Goal: Task Accomplishment & Management: Manage account settings

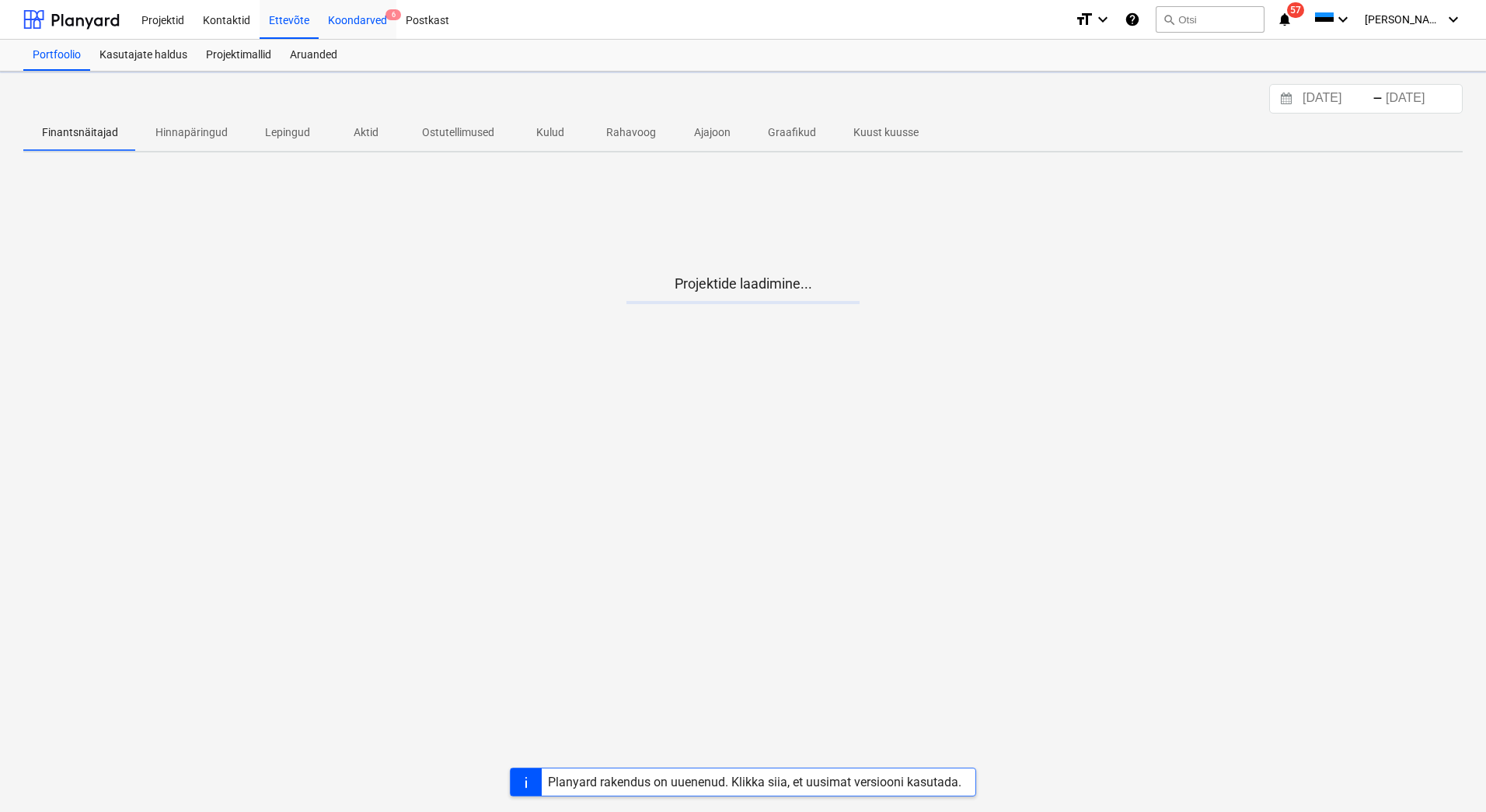
click at [363, 19] on div "Koondarved 6" at bounding box center [358, 19] width 78 height 40
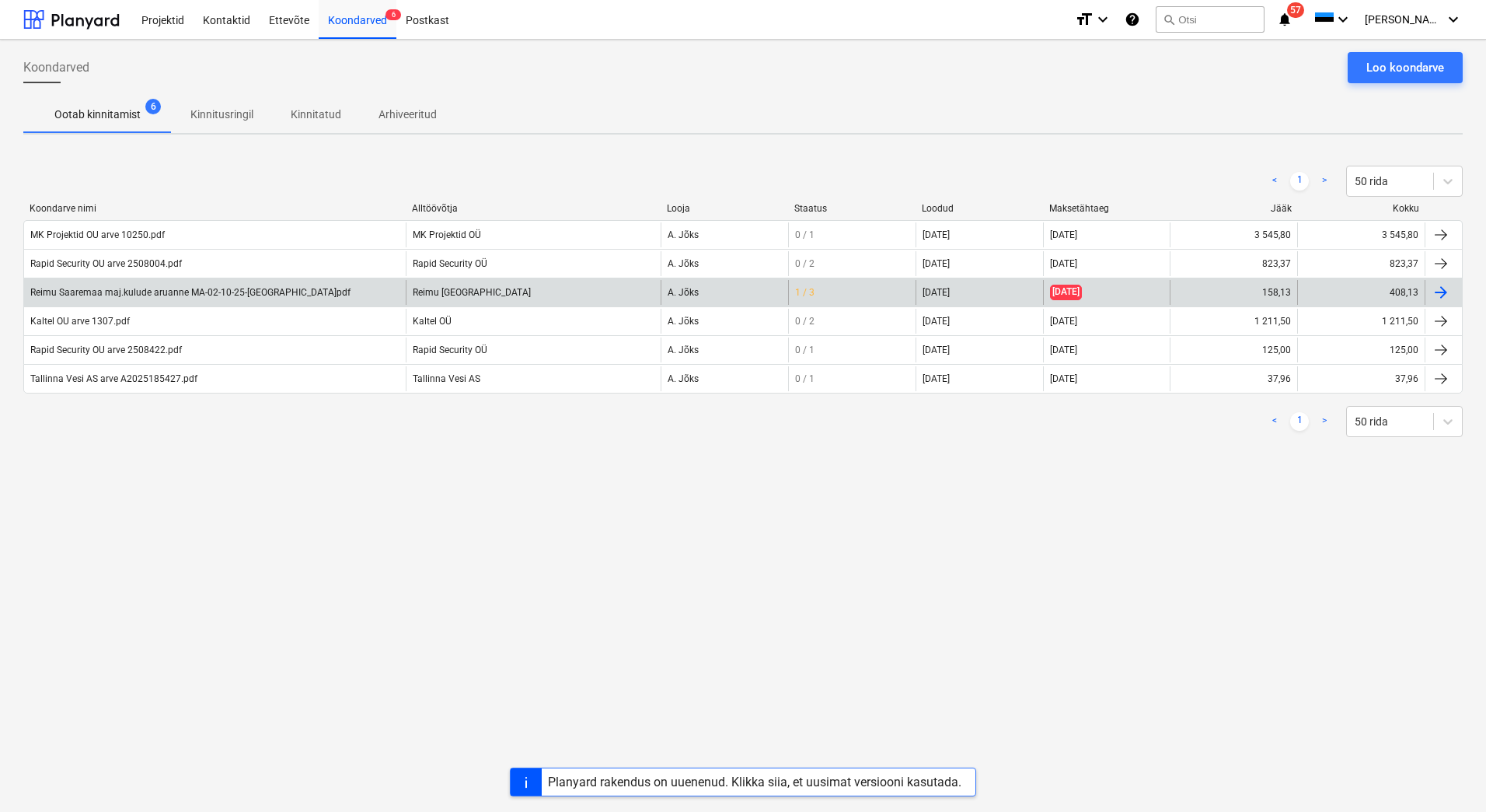
click at [230, 301] on div "Reimu Saaremaa maj.kulude aruanne MA-02-10-25-[GEOGRAPHIC_DATA]pdf" at bounding box center [215, 292] width 382 height 25
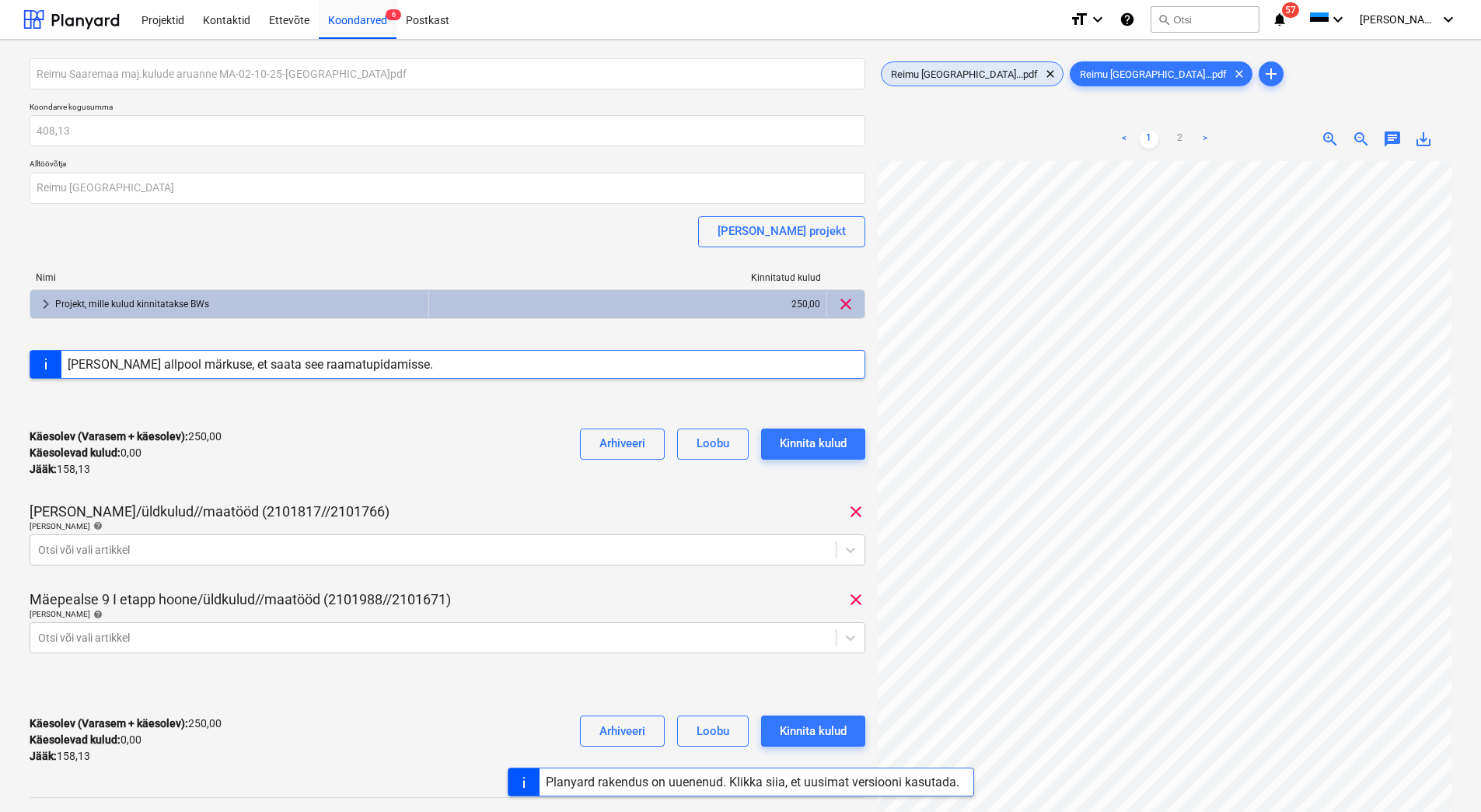
click at [930, 79] on span "Reimu [GEOGRAPHIC_DATA]...pdf" at bounding box center [965, 74] width 166 height 12
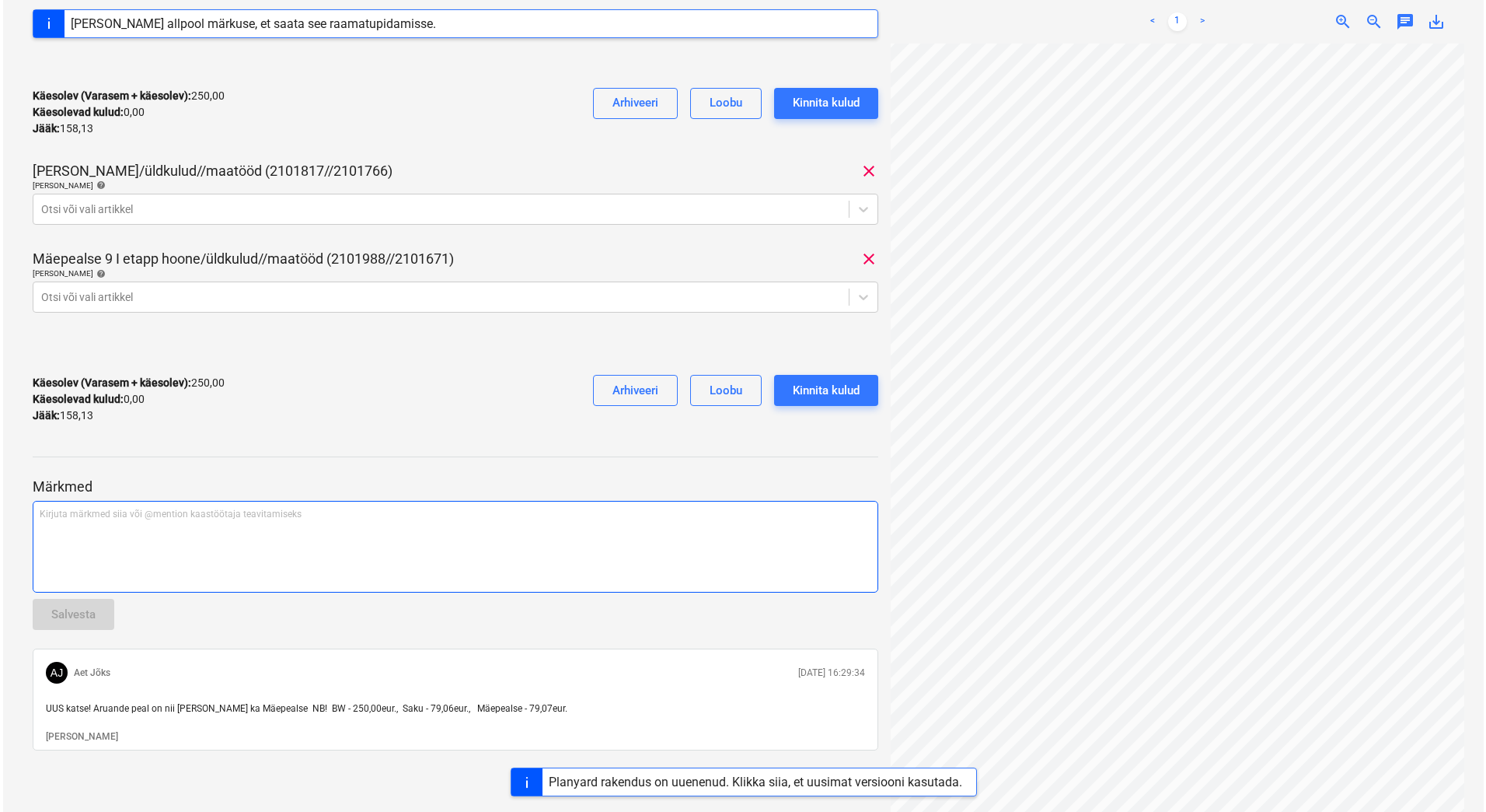
scroll to position [348, 0]
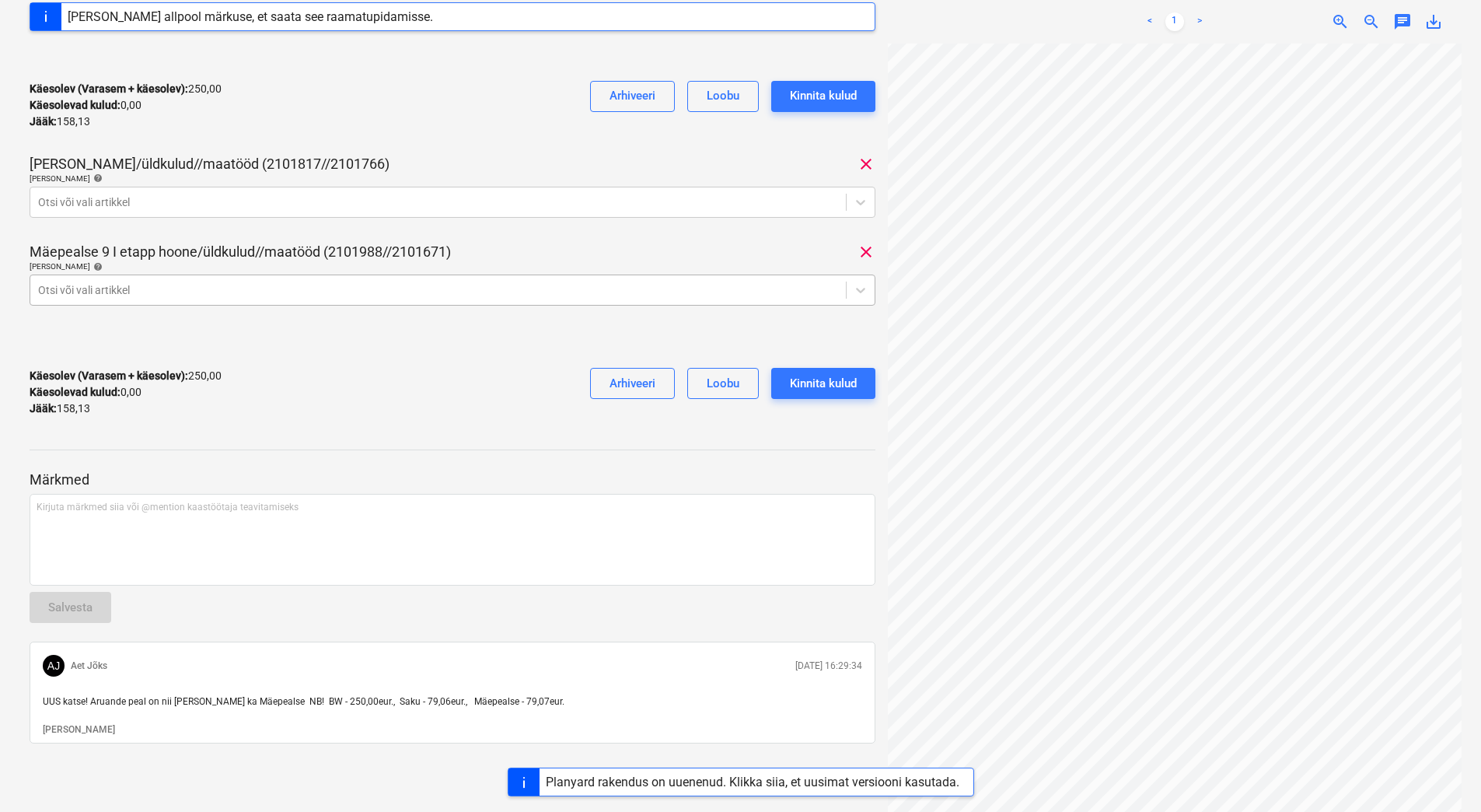
click at [65, 282] on div at bounding box center [438, 290] width 800 height 16
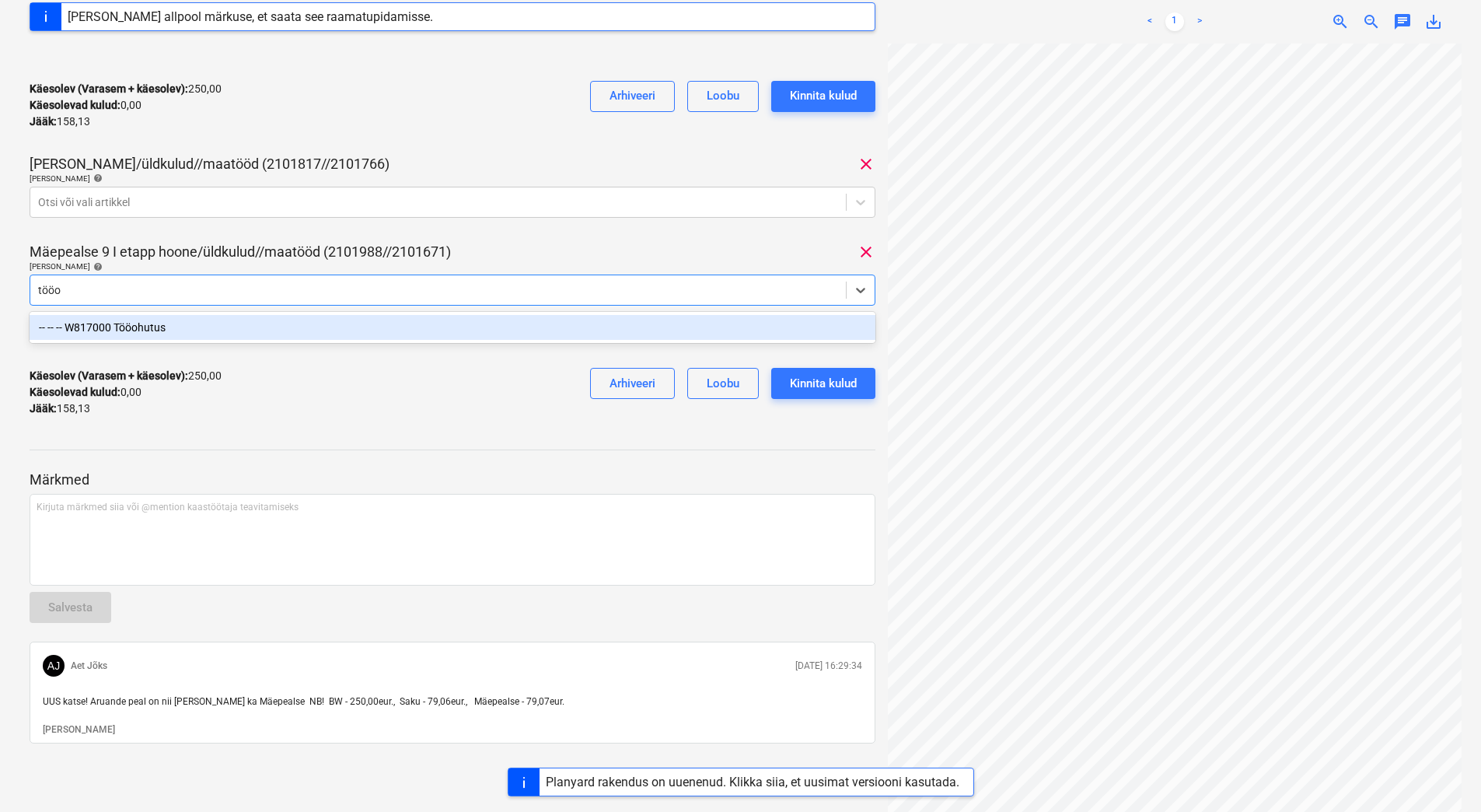
type input "tööoh"
click at [152, 327] on div "-- -- -- W817000 Tööohutus" at bounding box center [453, 327] width 846 height 25
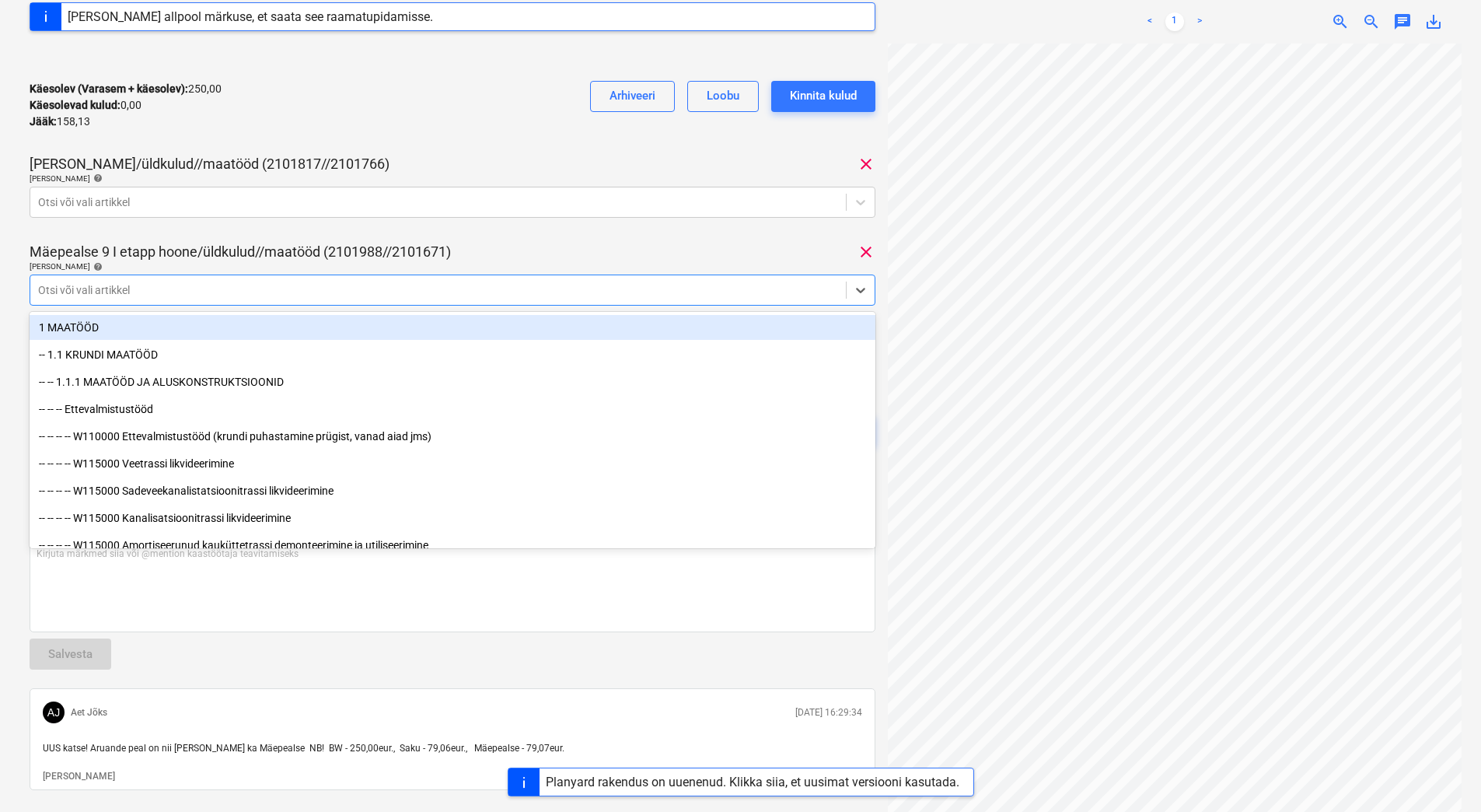
click at [393, 148] on div "Reimu Saaremaa maj.kulude aruanne MA-02-10-25-[GEOGRAPHIC_DATA]pdf Koondarve ko…" at bounding box center [453, 93] width 846 height 765
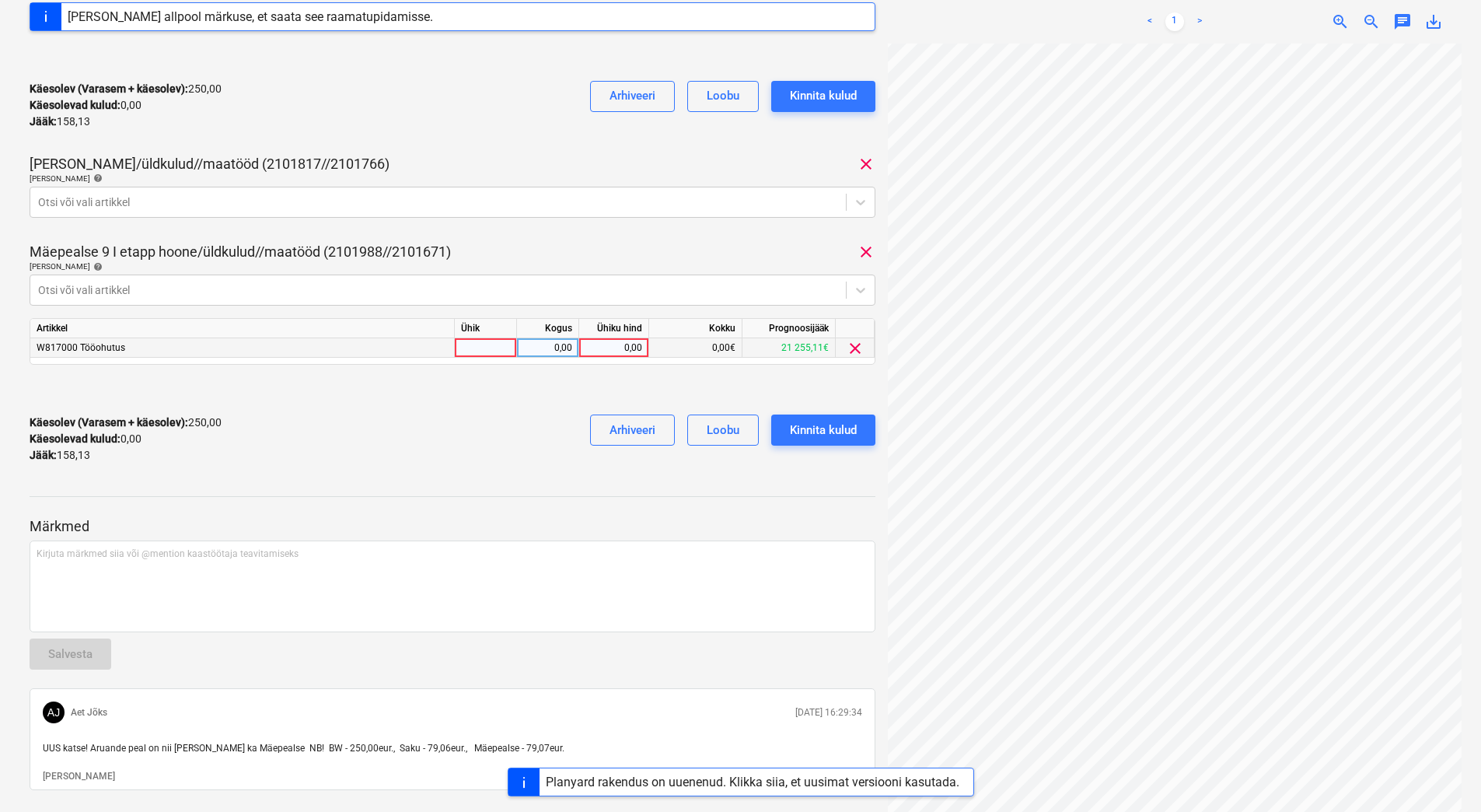
click at [599, 344] on div "0,00" at bounding box center [613, 347] width 57 height 19
type input "79,07"
click at [491, 444] on div "Käesolev (Varasem + käesolev) : 329,07 Käesolevad kulud : 79,07 Jääk : 79,06 Ar…" at bounding box center [453, 439] width 846 height 74
click at [829, 432] on div "Kinnita kulud" at bounding box center [823, 430] width 67 height 20
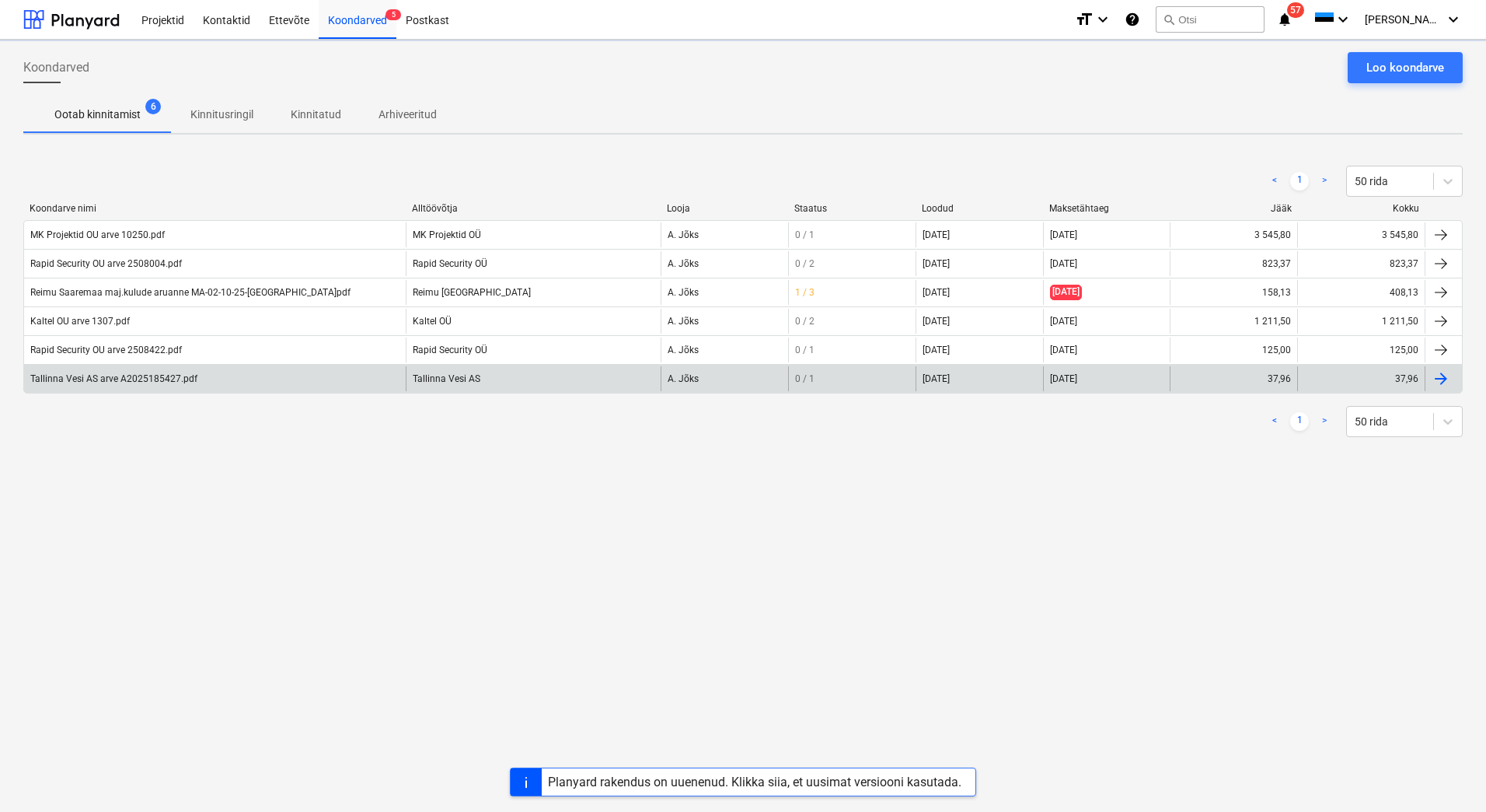
click at [388, 386] on div "Tallinna Vesi AS arve A2025185427.pdf" at bounding box center [215, 378] width 382 height 25
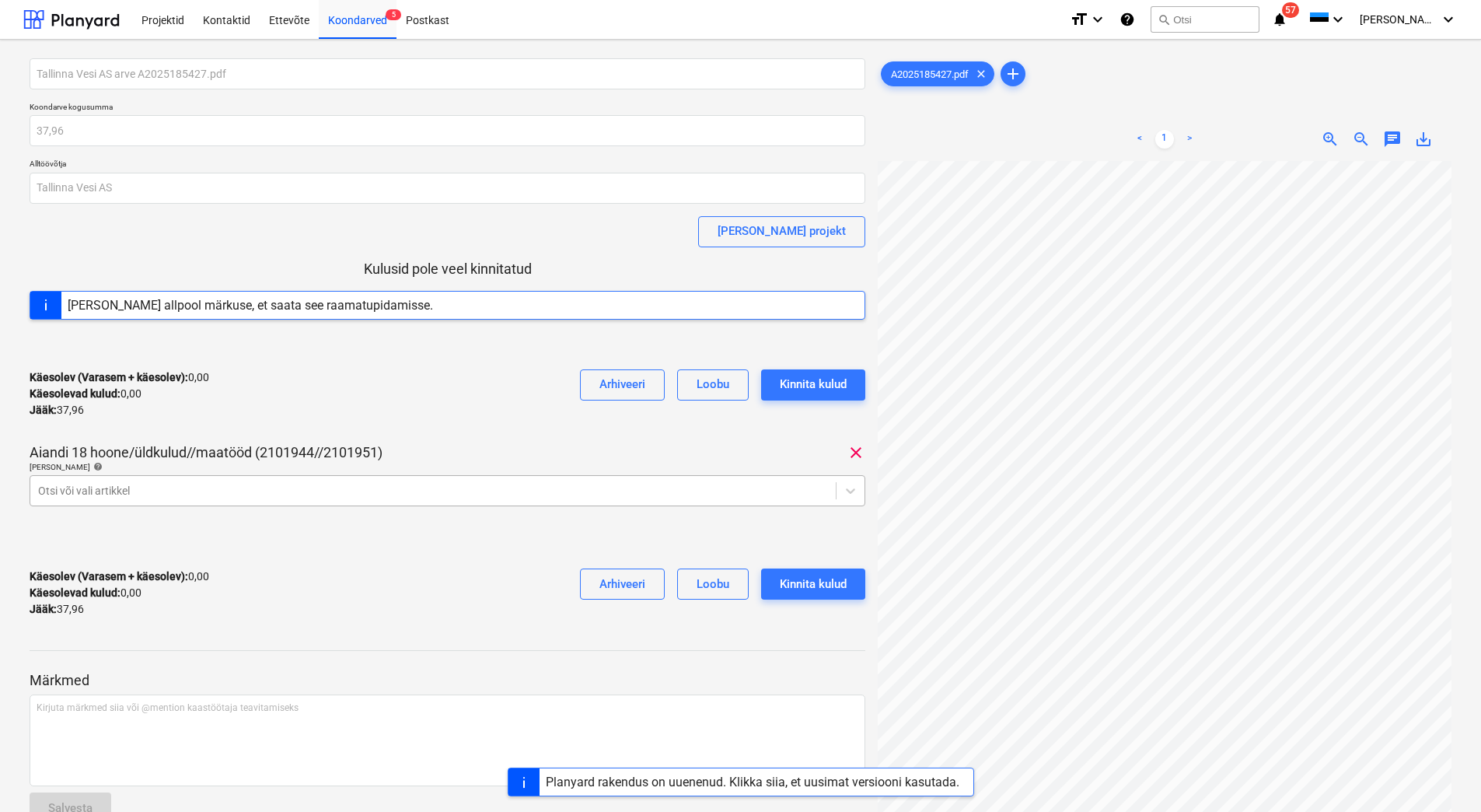
click at [158, 504] on div "Otsi või vali artikkel" at bounding box center [448, 490] width 836 height 31
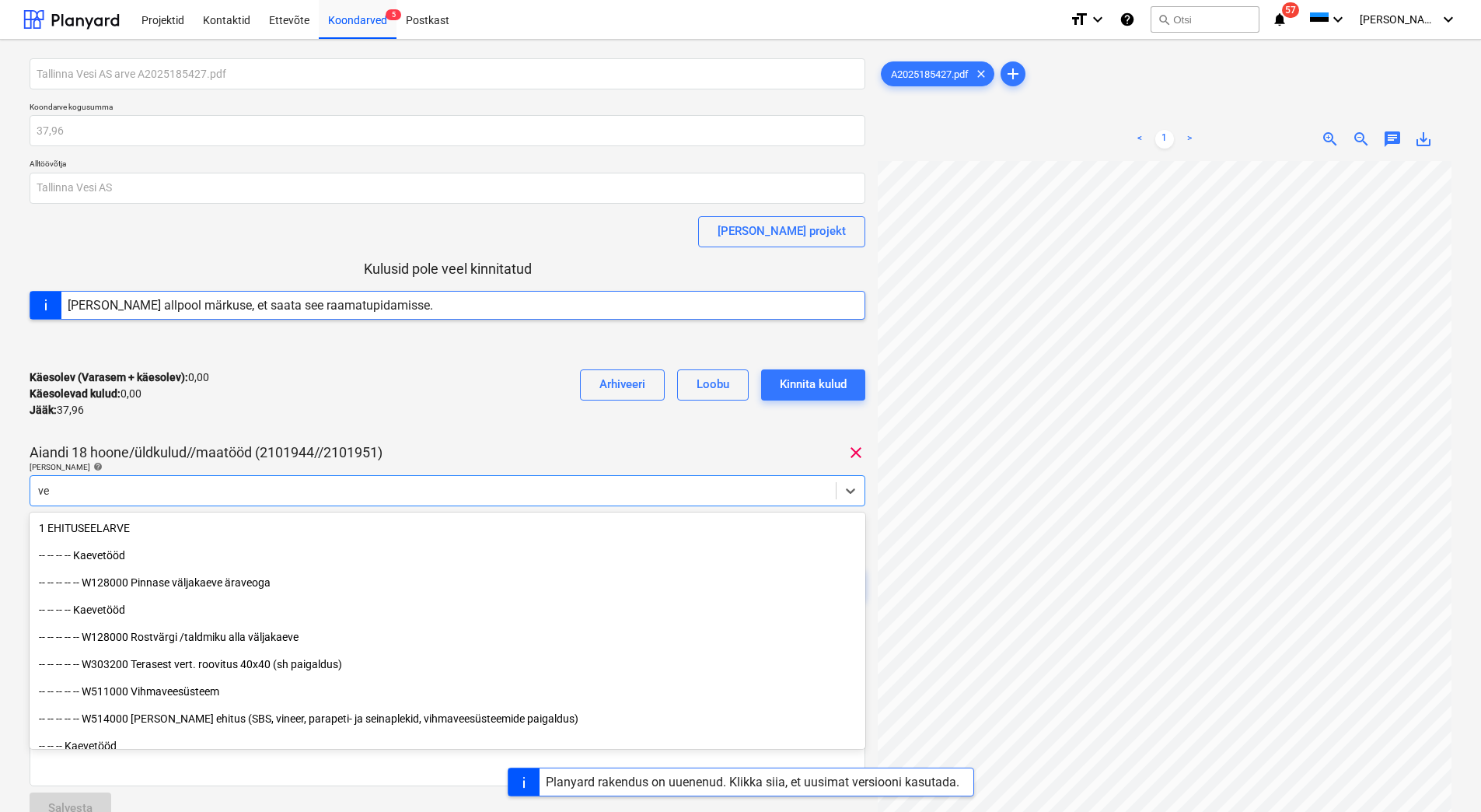
type input "vee"
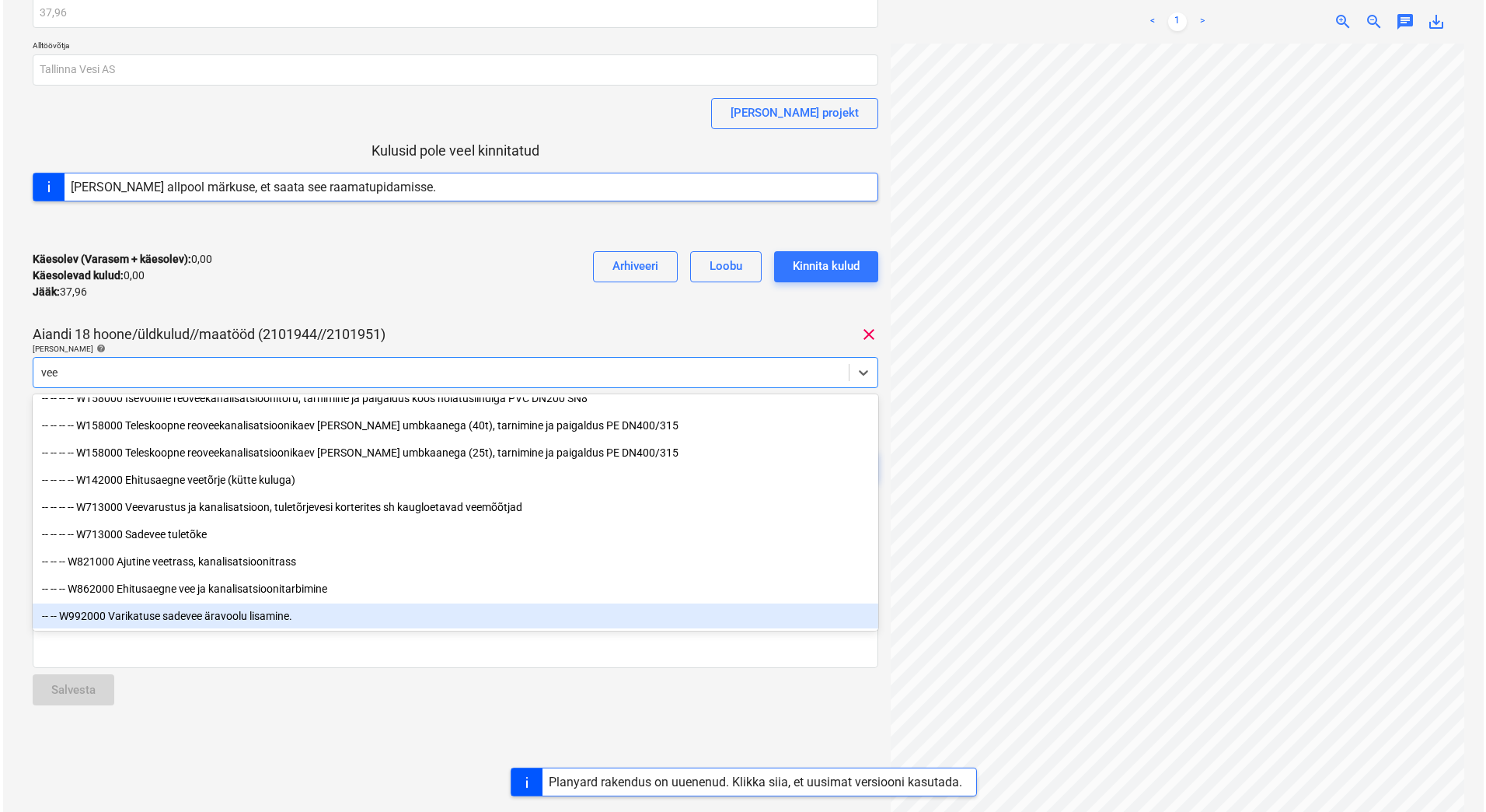
scroll to position [136, 0]
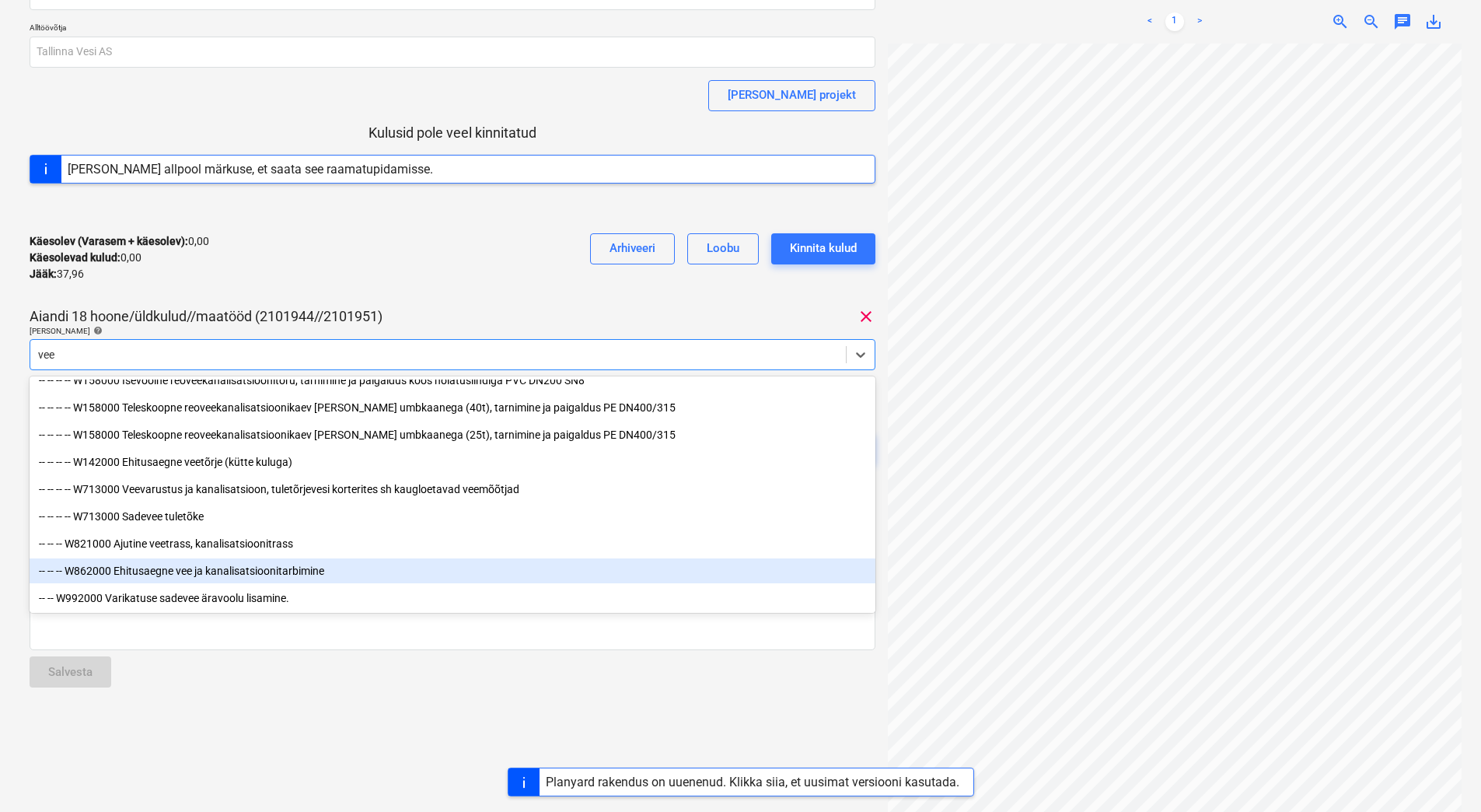
click at [183, 575] on div "-- -- -- W862000 Ehitusaegne vee ja kanalisatsioonitarbimine" at bounding box center [453, 570] width 846 height 25
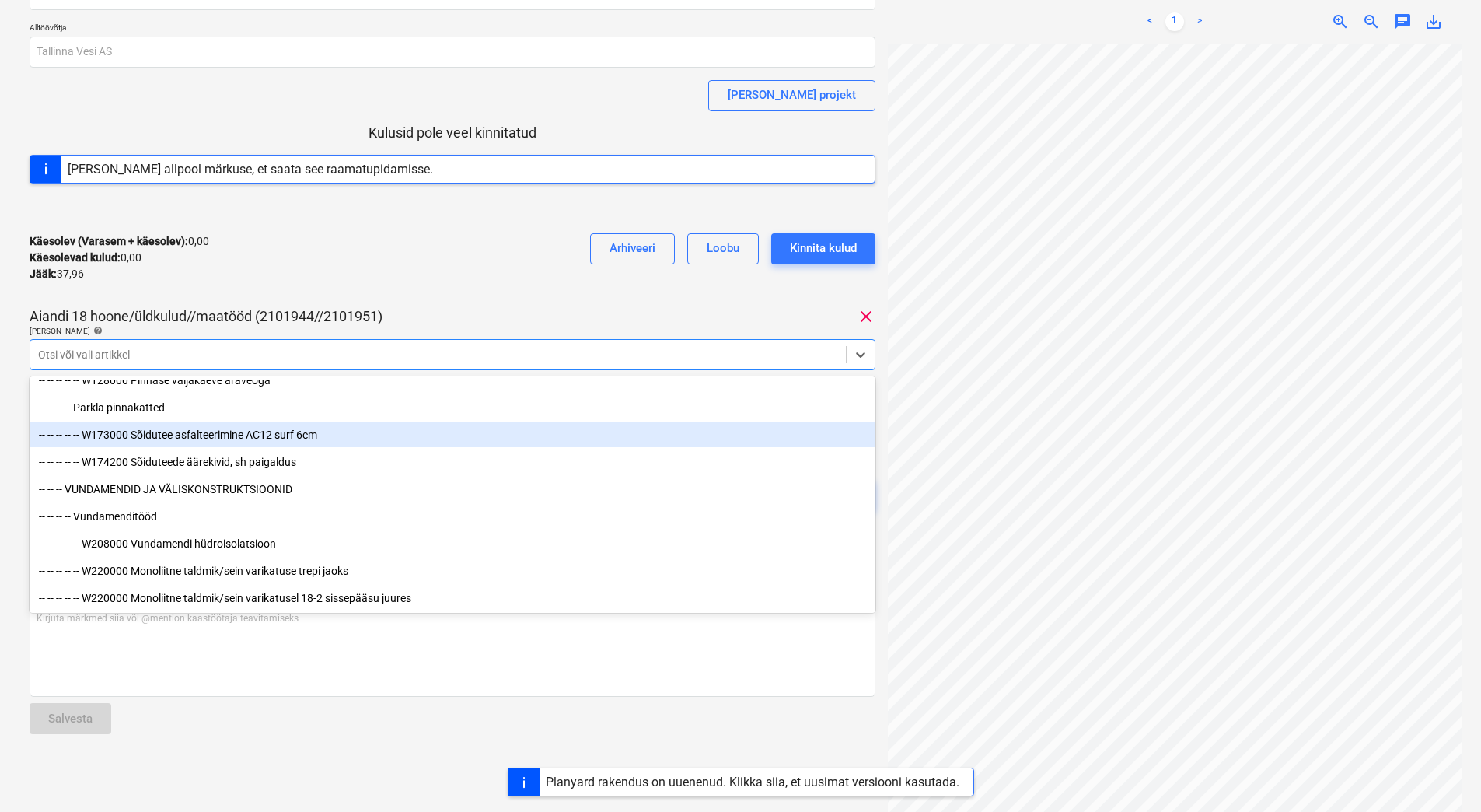
click at [354, 262] on div "Käesolev (Varasem + käesolev) : 0,00 Käesolevad kulud : 0,00 Jääk : 37,96 Arhiv…" at bounding box center [453, 258] width 846 height 74
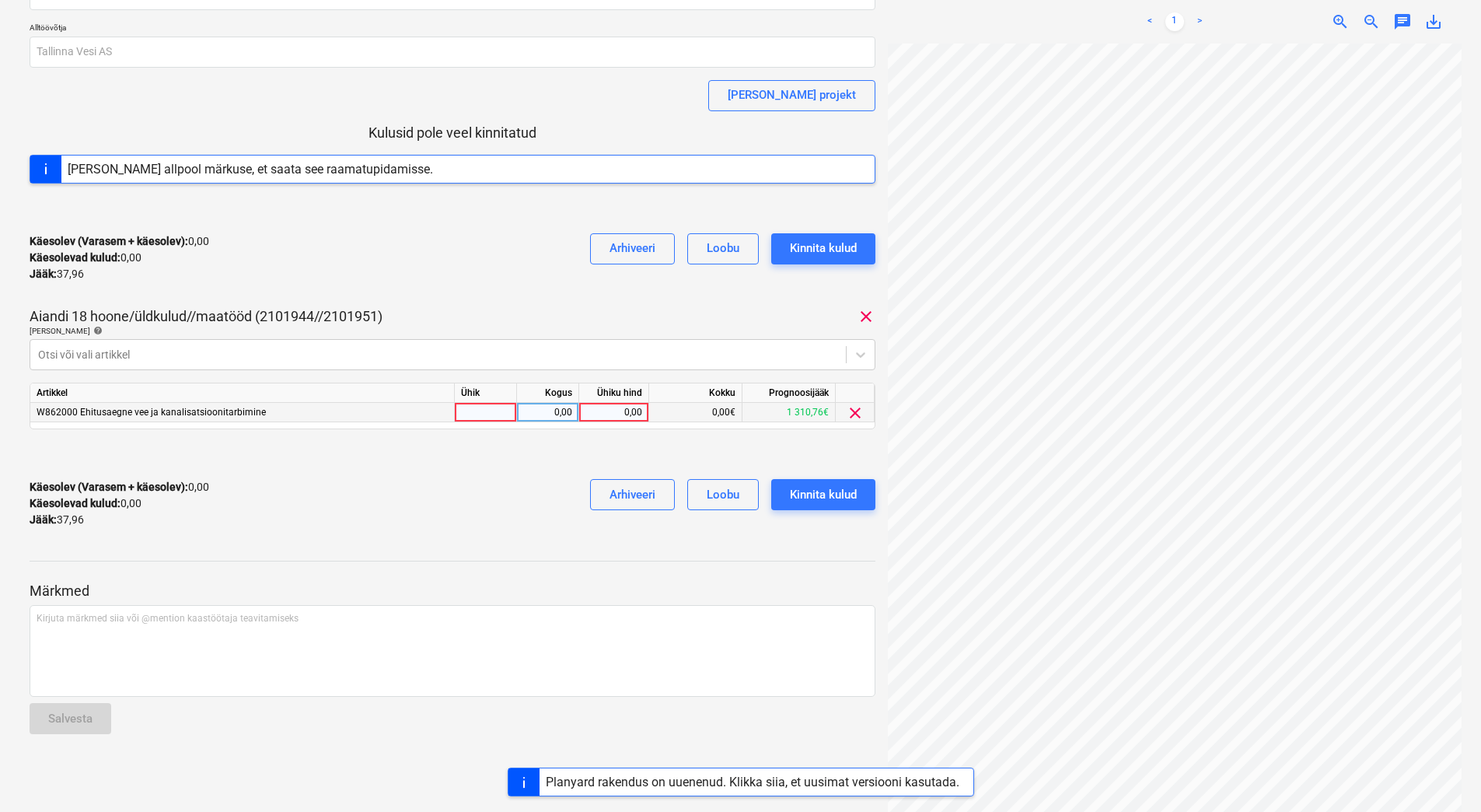
click at [616, 413] on div "0,00" at bounding box center [613, 412] width 57 height 19
type input "37,96"
click at [522, 474] on div "Käesolev (Varasem + käesolev) : 37,96 Käesolevad kulud : 37,96 Jääk : 0,00 Arhi…" at bounding box center [453, 503] width 846 height 74
click at [818, 490] on div "Kinnita kulud" at bounding box center [823, 494] width 67 height 20
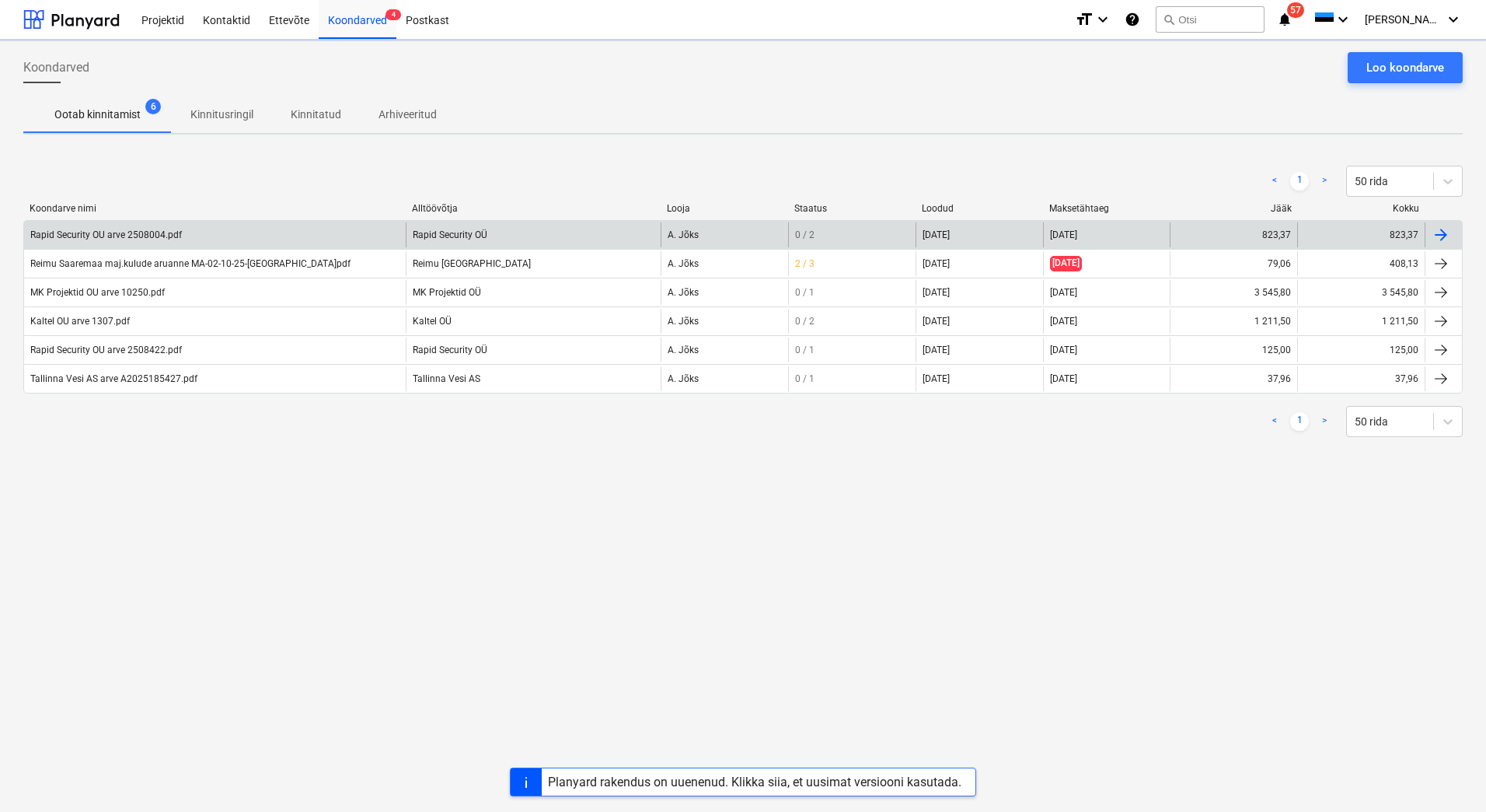
click at [194, 236] on div "Rapid Security OU arve 2508004.pdf" at bounding box center [215, 234] width 382 height 25
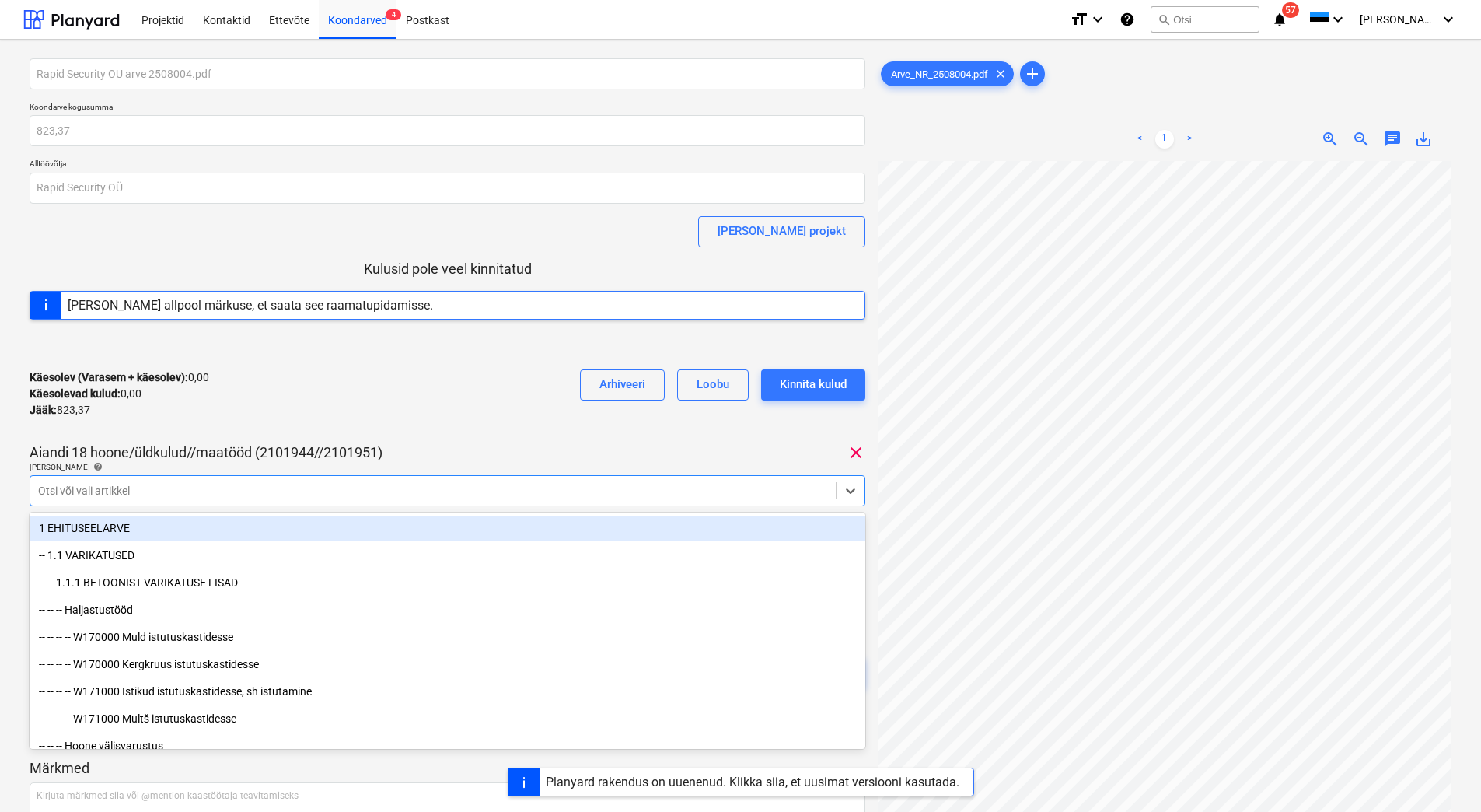
click at [512, 488] on div at bounding box center [433, 491] width 790 height 16
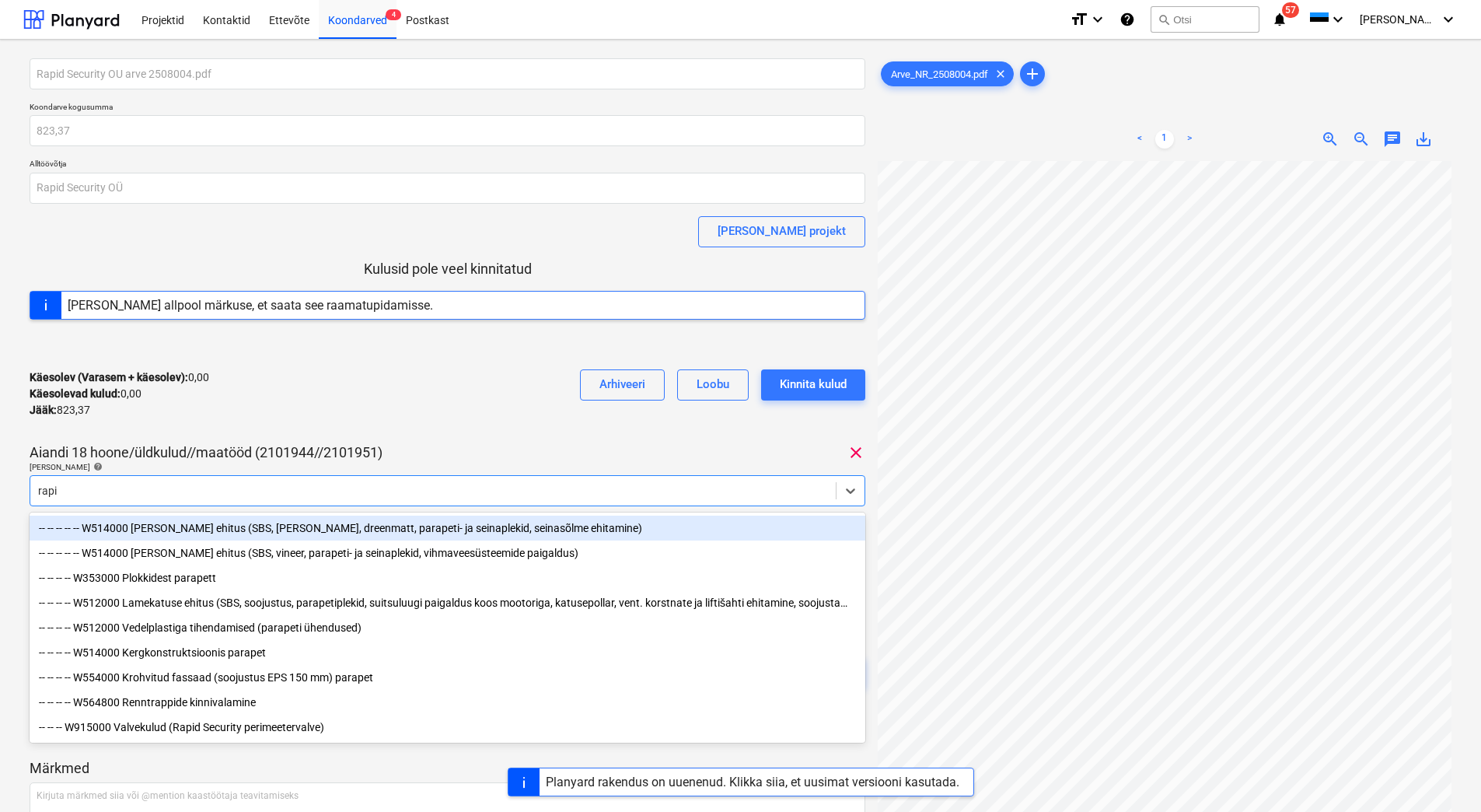
type input "rapid"
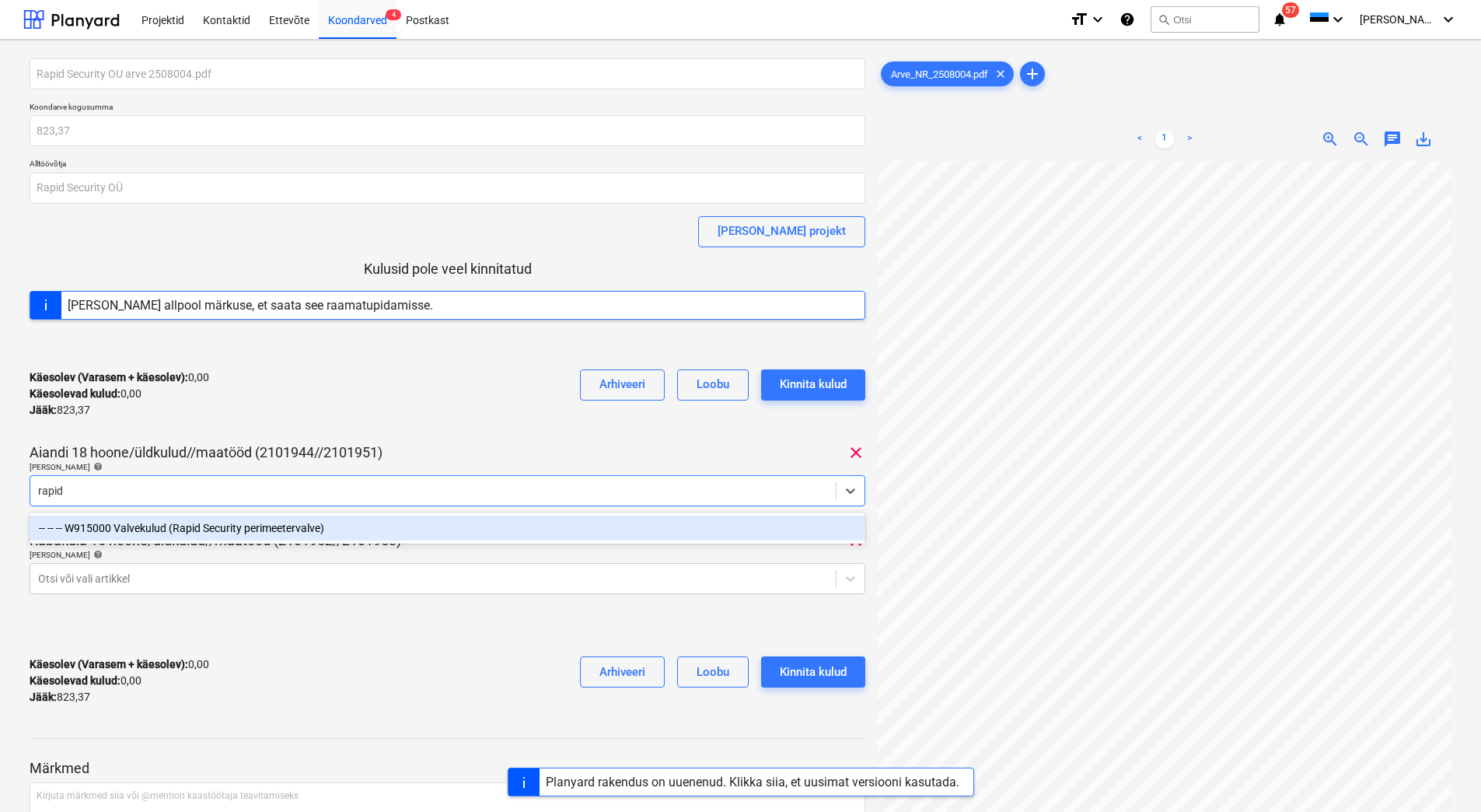
click at [476, 520] on div "-- -- -- W915000 Valvekulud (Rapid Security perimeetervalve)" at bounding box center [448, 527] width 836 height 25
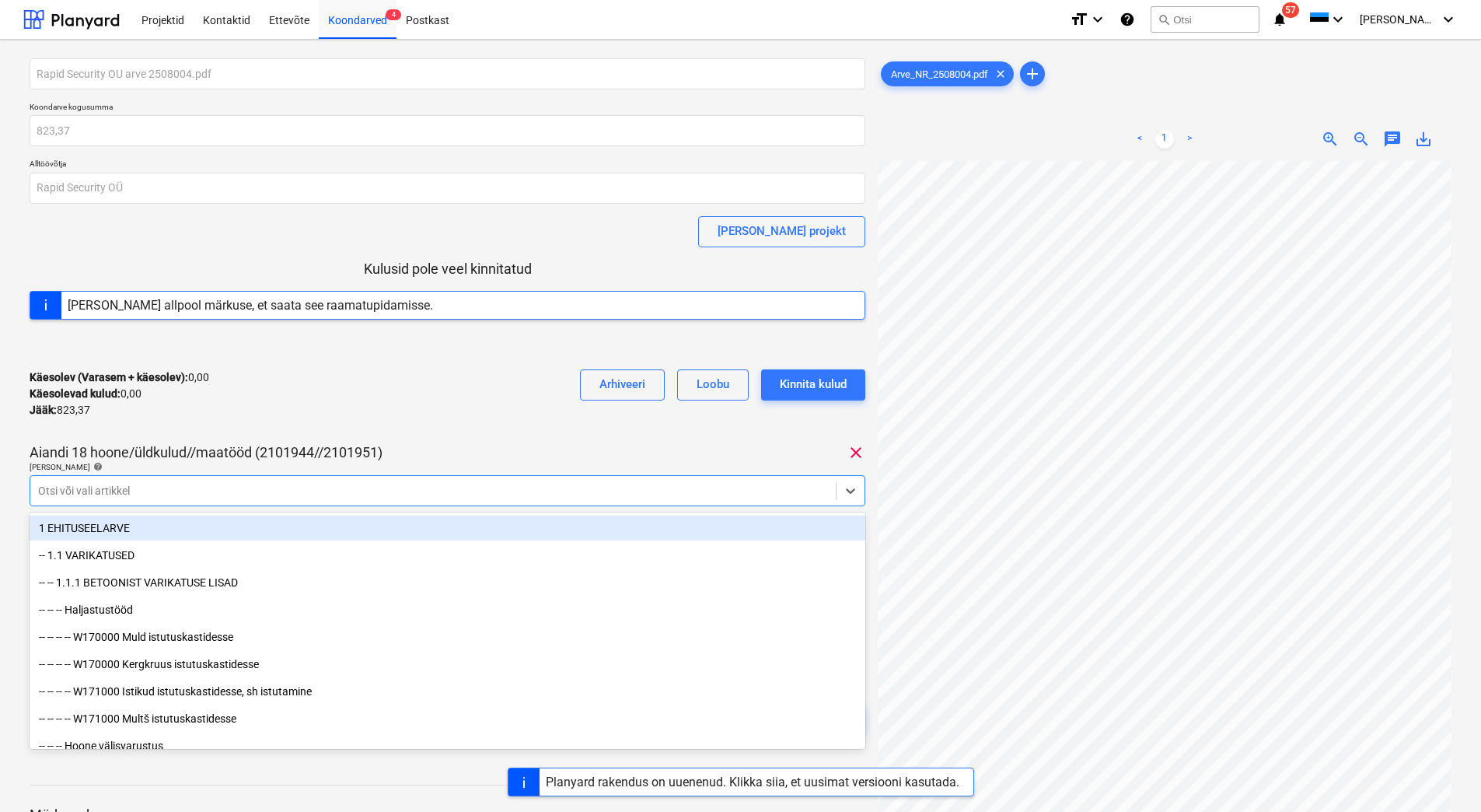
click at [482, 417] on div "Käesolev (Varasem + käesolev) : 0,00 Käesolevad kulud : 0,00 Jääk : 823,37 Arhi…" at bounding box center [448, 394] width 836 height 74
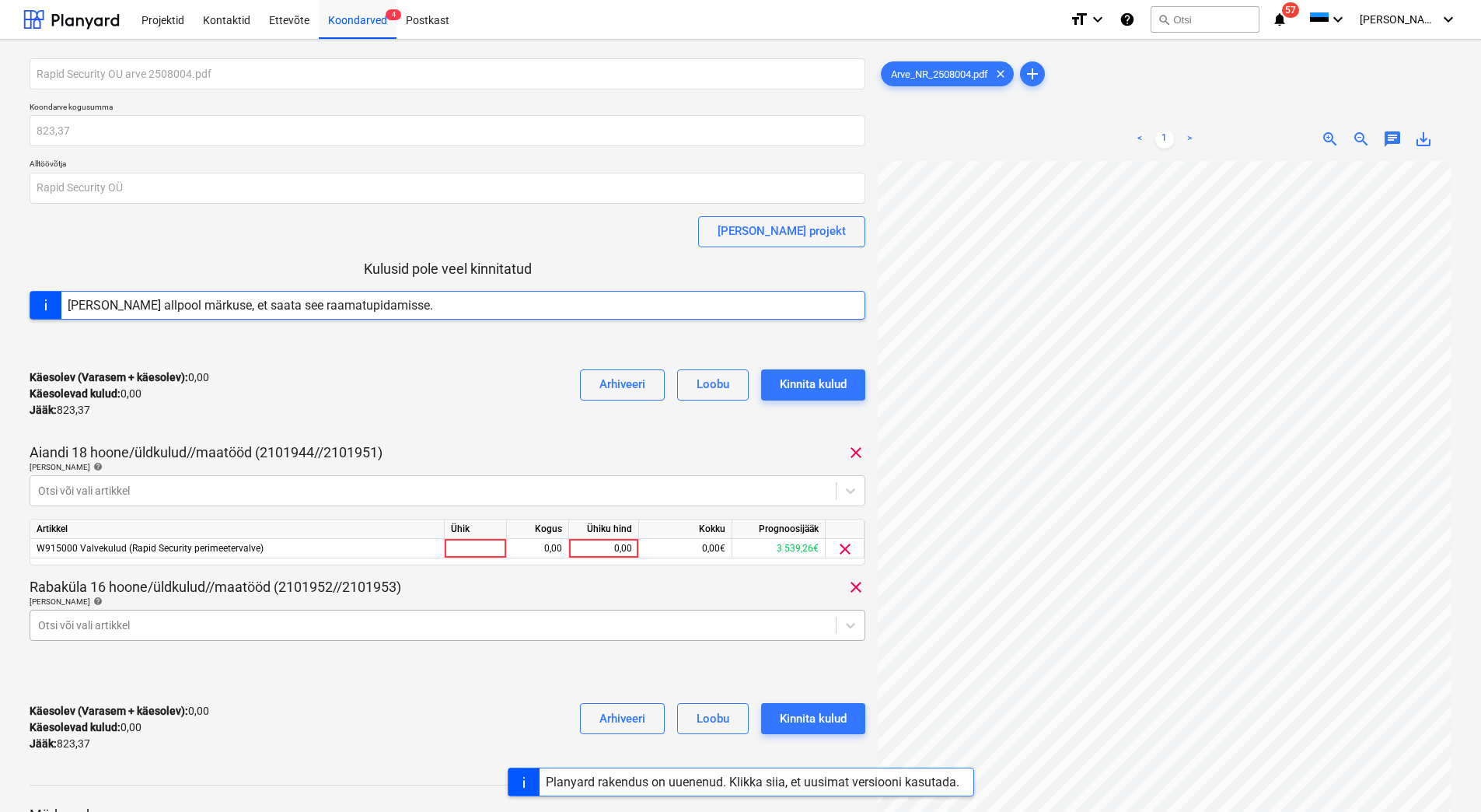
click at [375, 634] on body "Projektid Kontaktid Ettevõte Koondarved 4 Postkast format_size keyboard_arrow_d…" at bounding box center [740, 406] width 1481 height 812
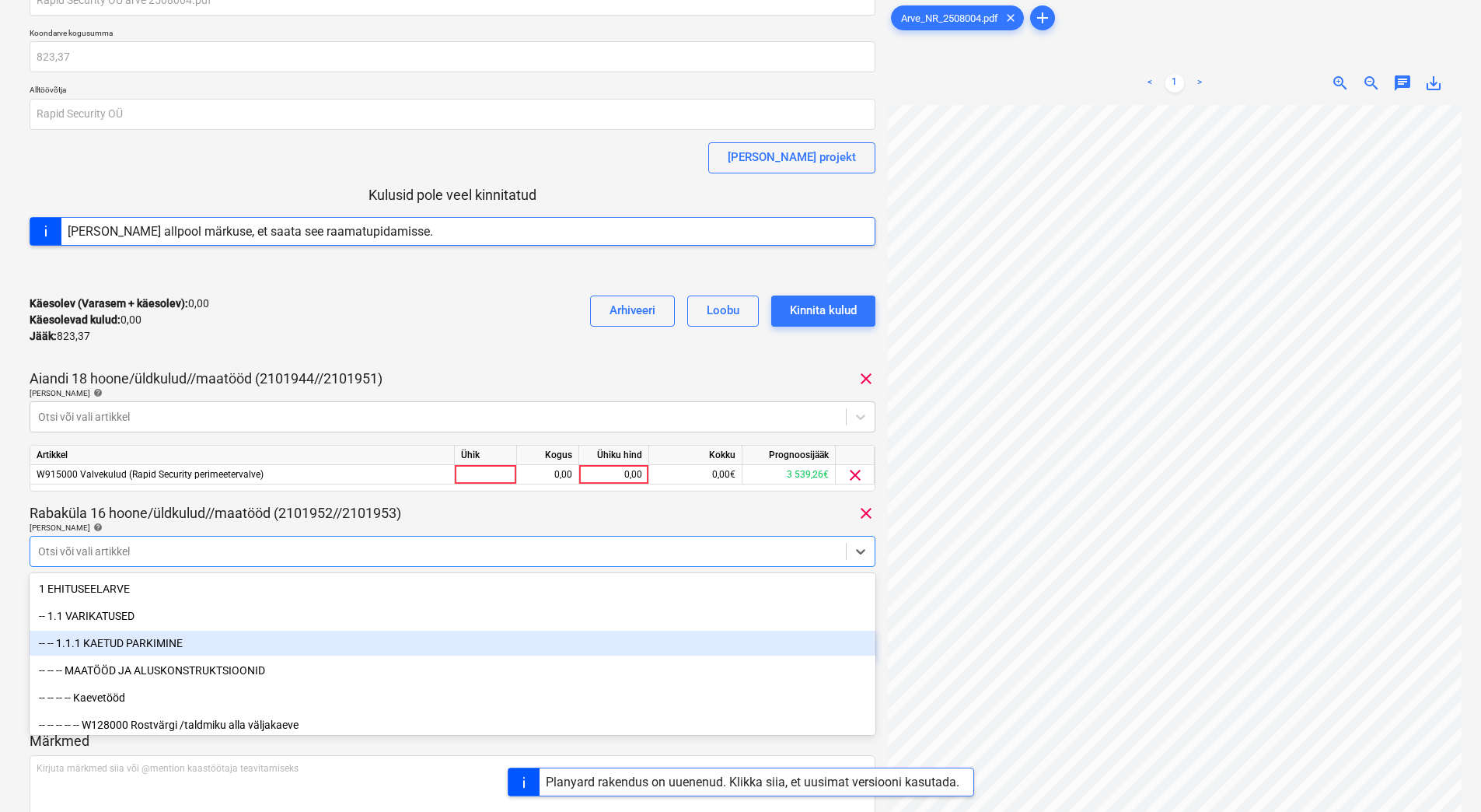
scroll to position [78, 0]
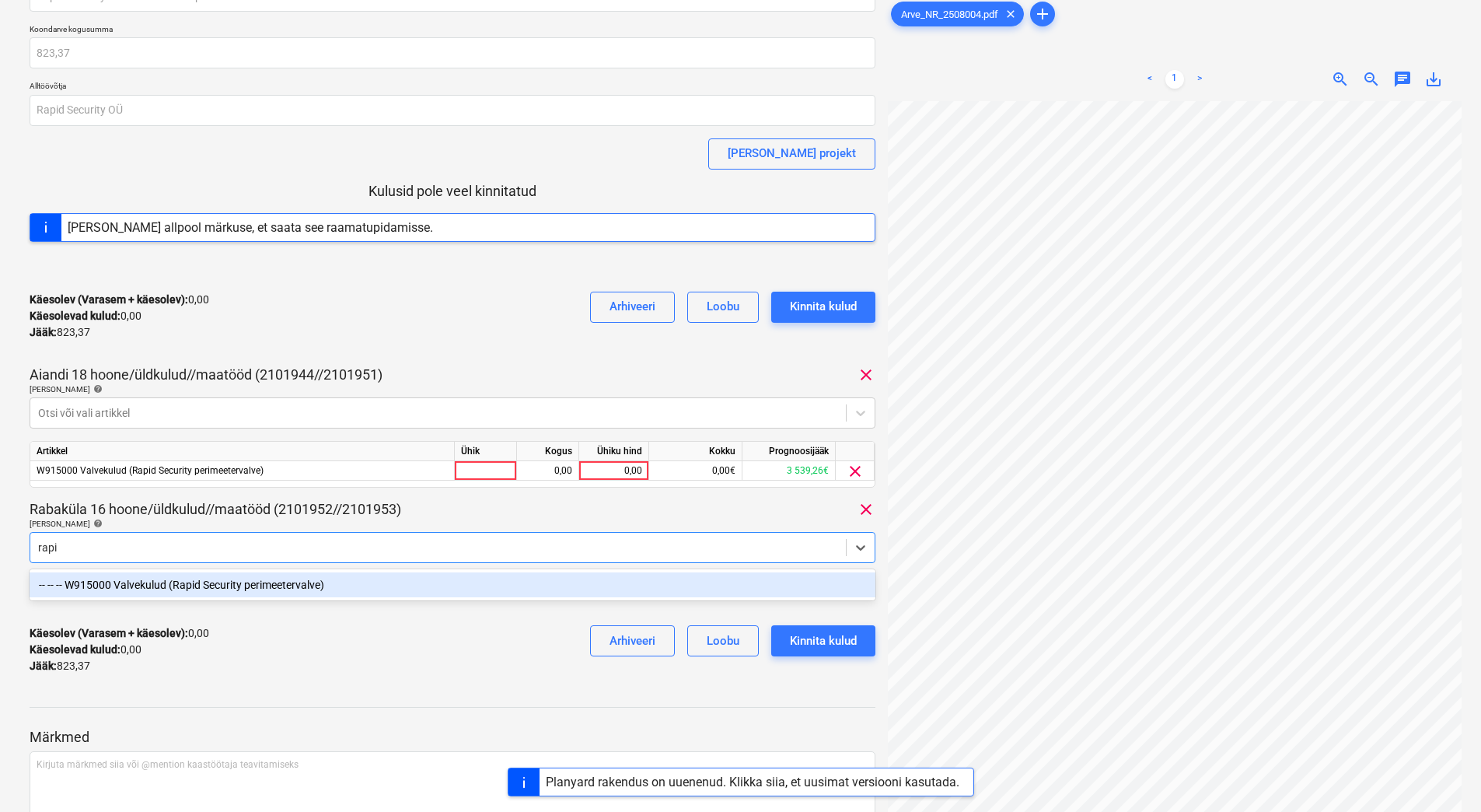
type input "rapid"
click at [375, 580] on div "-- -- -- W915000 Valvekulud (Rapid Security perimeetervalve)" at bounding box center [453, 584] width 846 height 25
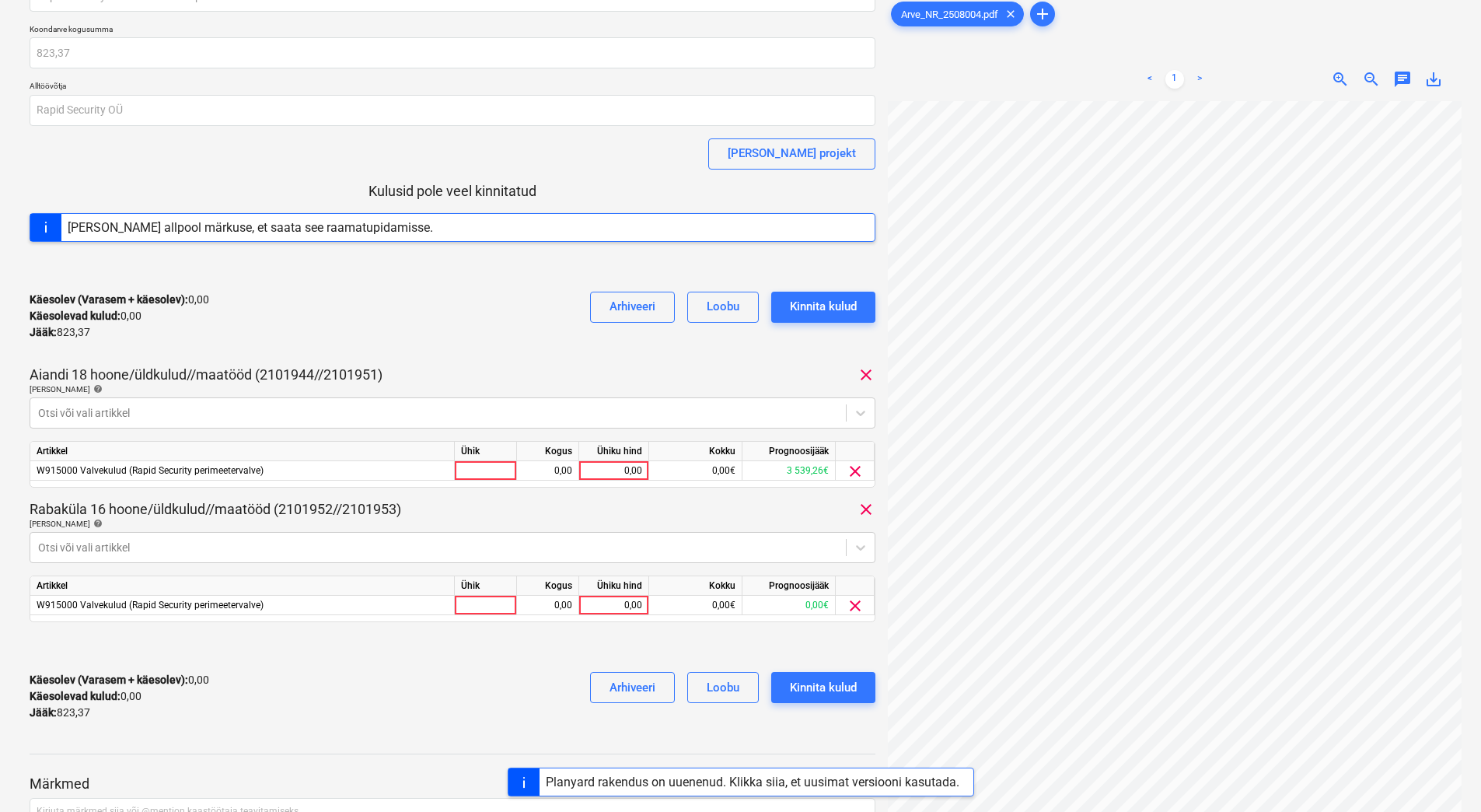
click at [459, 335] on div "Käesolev (Varasem + käesolev) : 0,00 Käesolevad kulud : 0,00 Jääk : 823,37 Arhi…" at bounding box center [453, 316] width 846 height 74
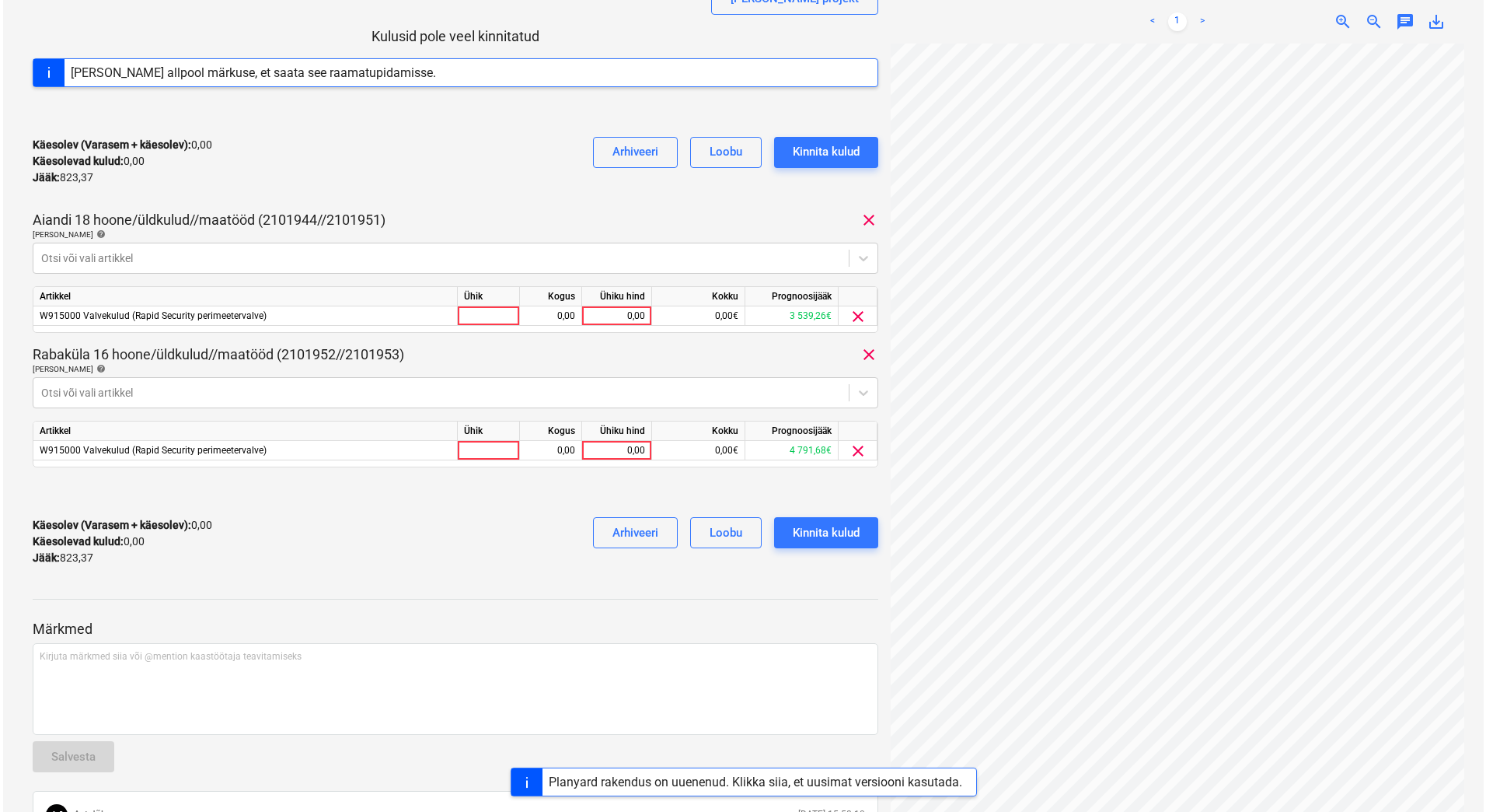
scroll to position [233, 0]
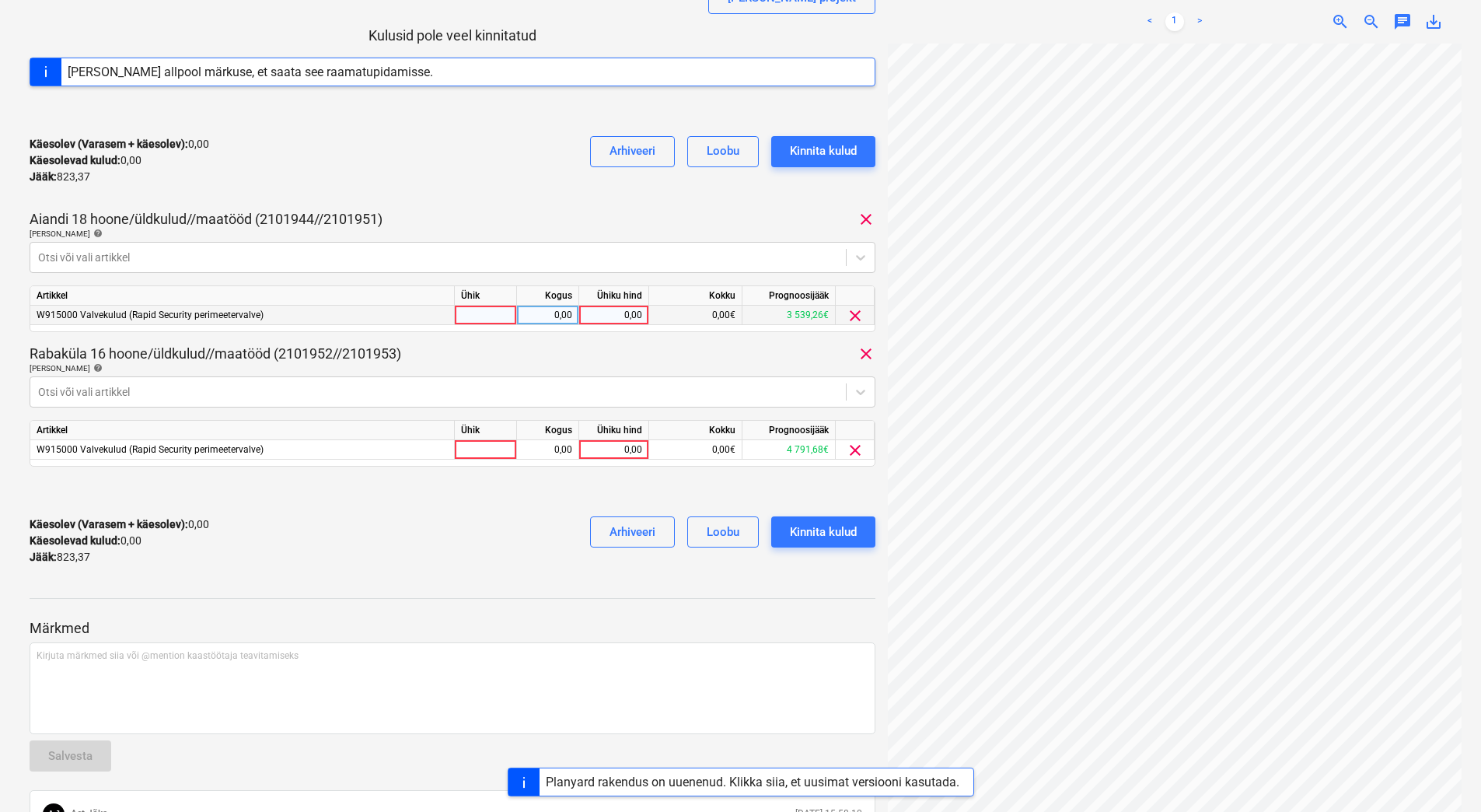
click at [609, 320] on div "0,00" at bounding box center [613, 315] width 57 height 19
type input "811,8"
click at [519, 526] on div "Käesolev (Varasem + käesolev) : 0,00 Käesolevad kulud : 0,00 Jääk : 823,37 Arhi…" at bounding box center [453, 541] width 846 height 74
click at [617, 310] on div "811,80" at bounding box center [613, 315] width 57 height 19
click at [623, 313] on input "811,8" at bounding box center [613, 315] width 69 height 19
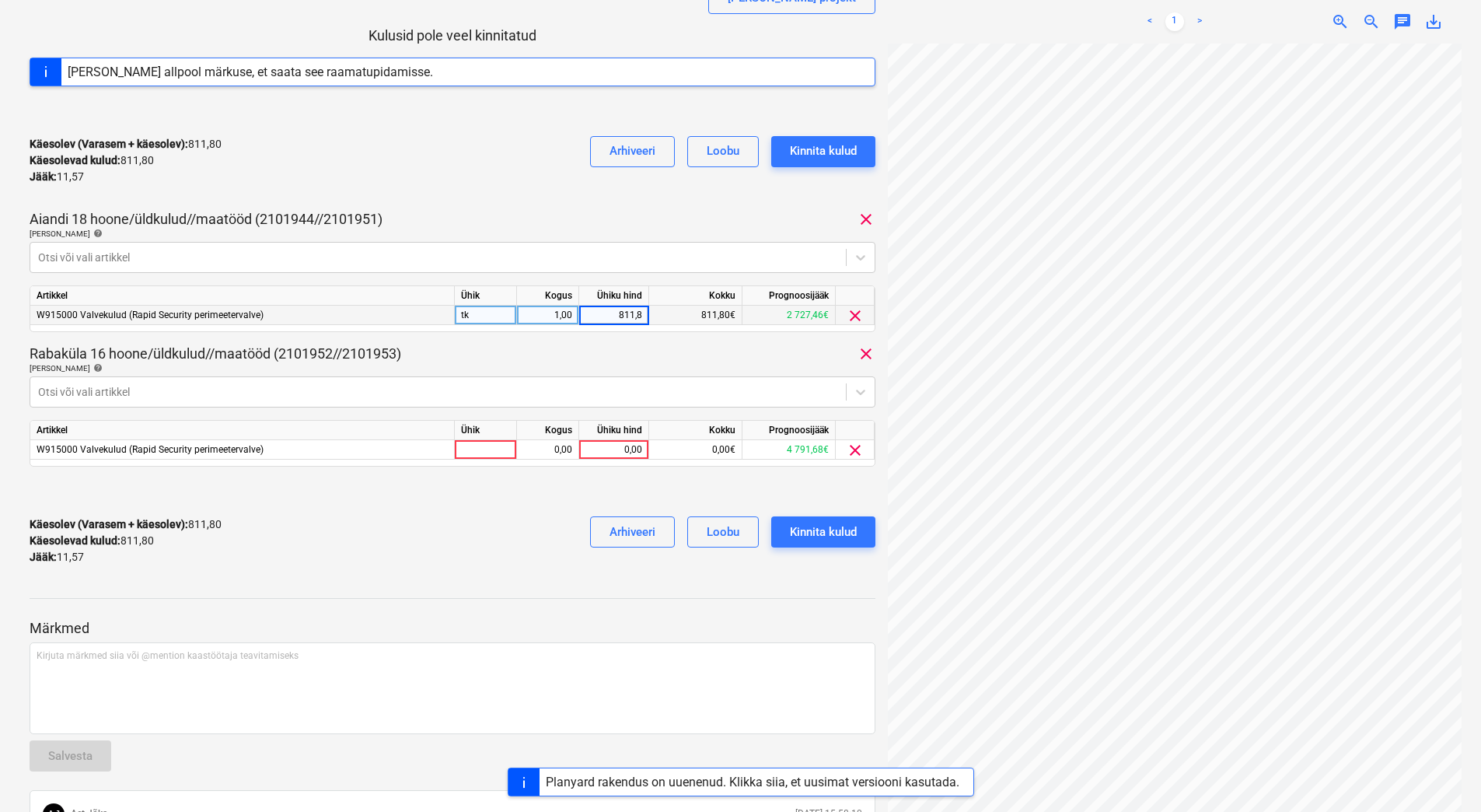
click at [626, 313] on input "811,8" at bounding box center [613, 315] width 69 height 19
type input "411,8"
click at [477, 523] on div "Käesolev (Varasem + käesolev) : 811,80 Käesolevad kulud : 811,80 Jääk : 11,57 A…" at bounding box center [453, 541] width 846 height 74
click at [625, 450] on div "0,00" at bounding box center [613, 449] width 57 height 19
type input "411,57"
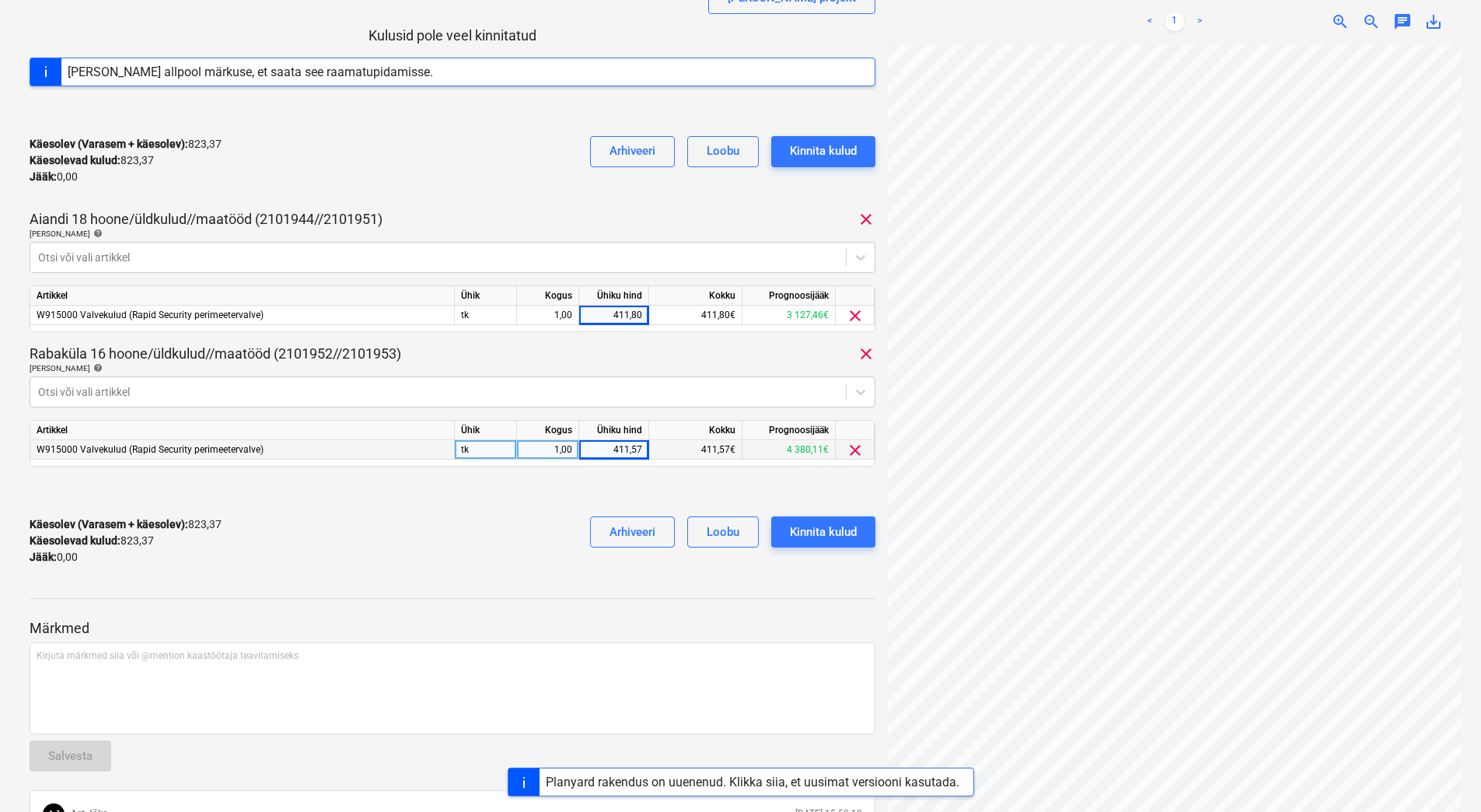
click at [492, 523] on div "Käesolev (Varasem + käesolev) : 823,37 Käesolevad kulud : 823,37 Jääk : 0,00 Ar…" at bounding box center [453, 541] width 846 height 74
click at [840, 527] on div "Kinnita kulud" at bounding box center [823, 532] width 67 height 20
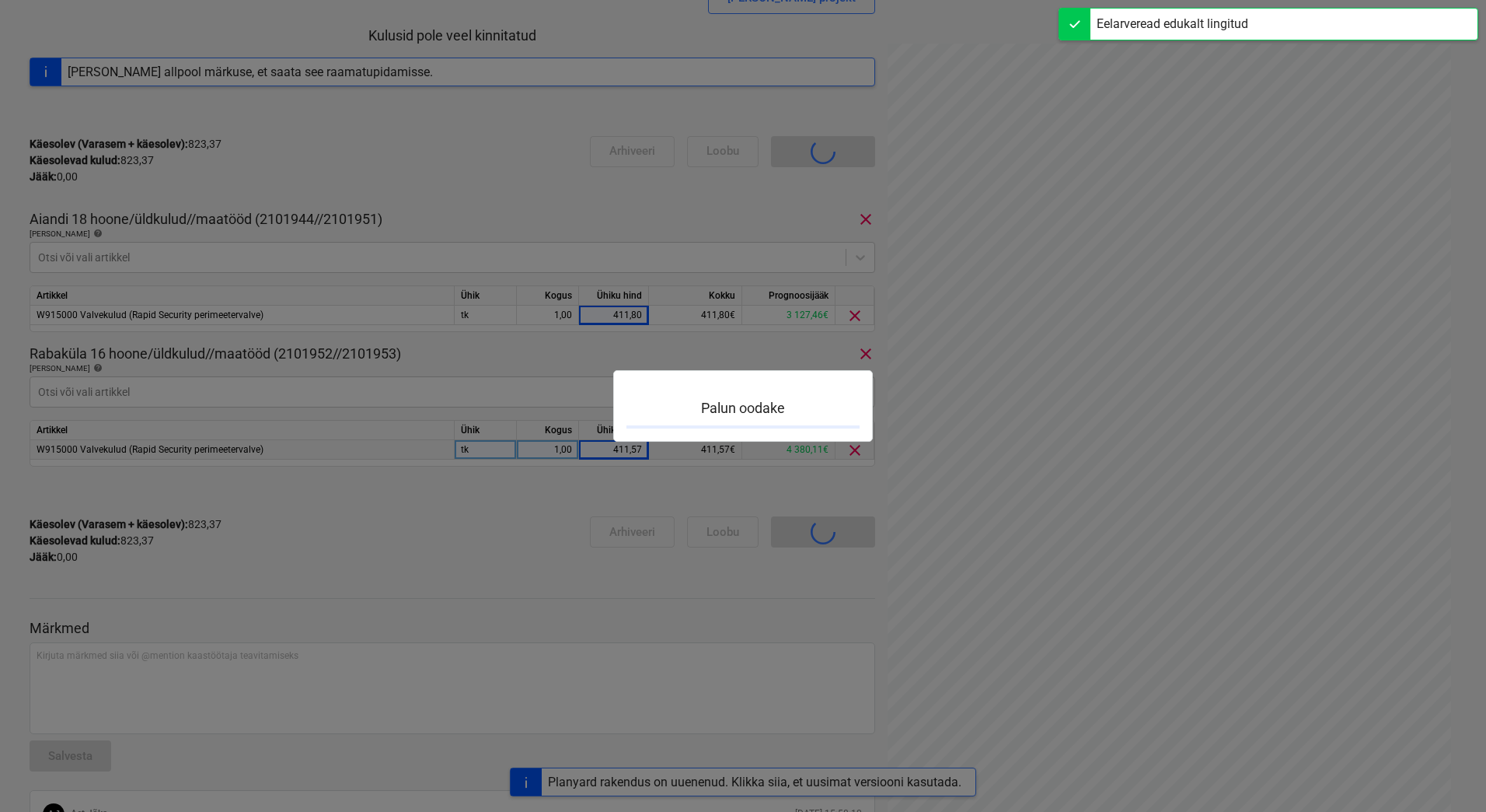
scroll to position [191, 0]
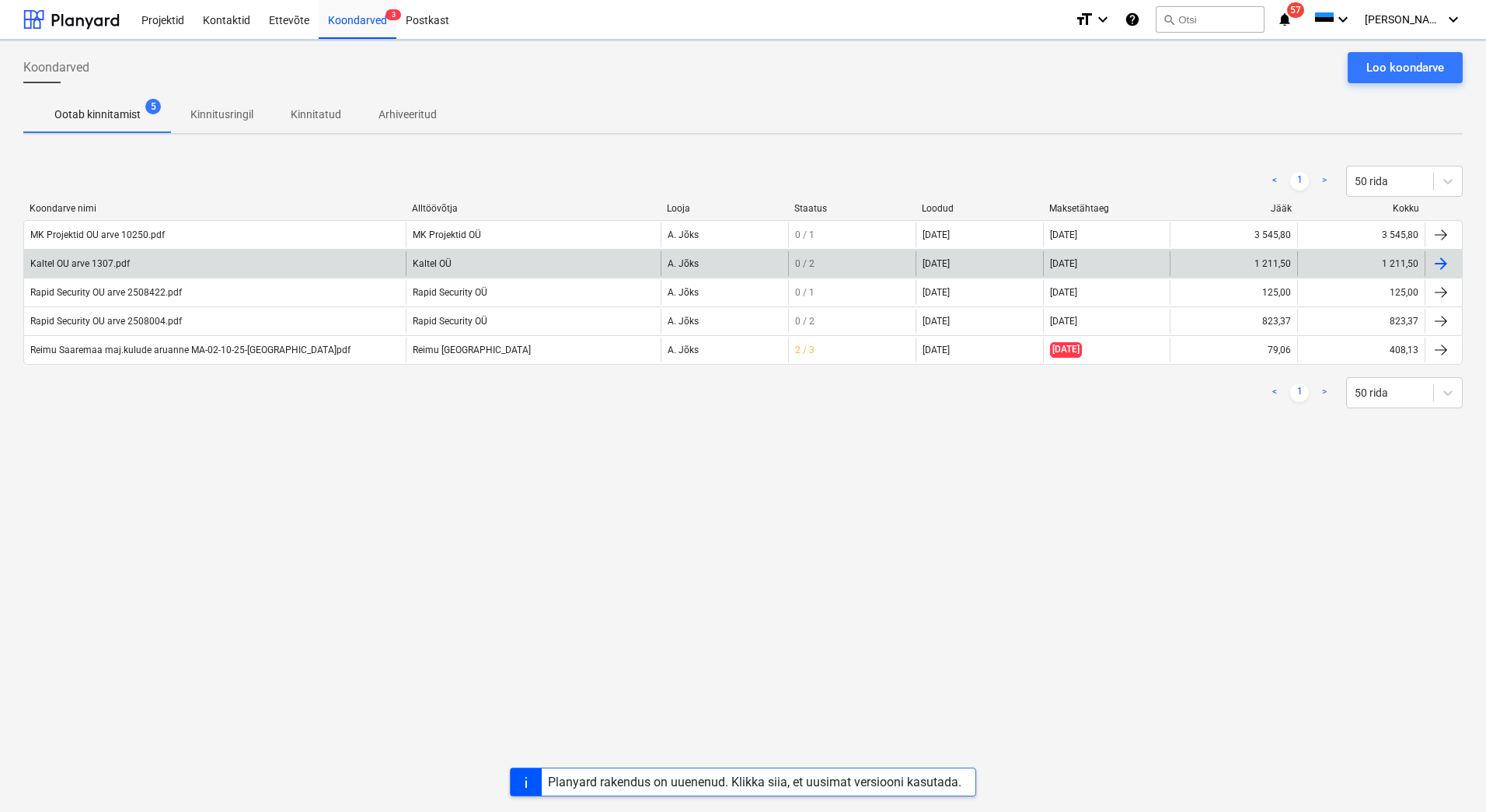
click at [84, 260] on div "Kaltel OU arve 1307.pdf" at bounding box center [80, 263] width 100 height 11
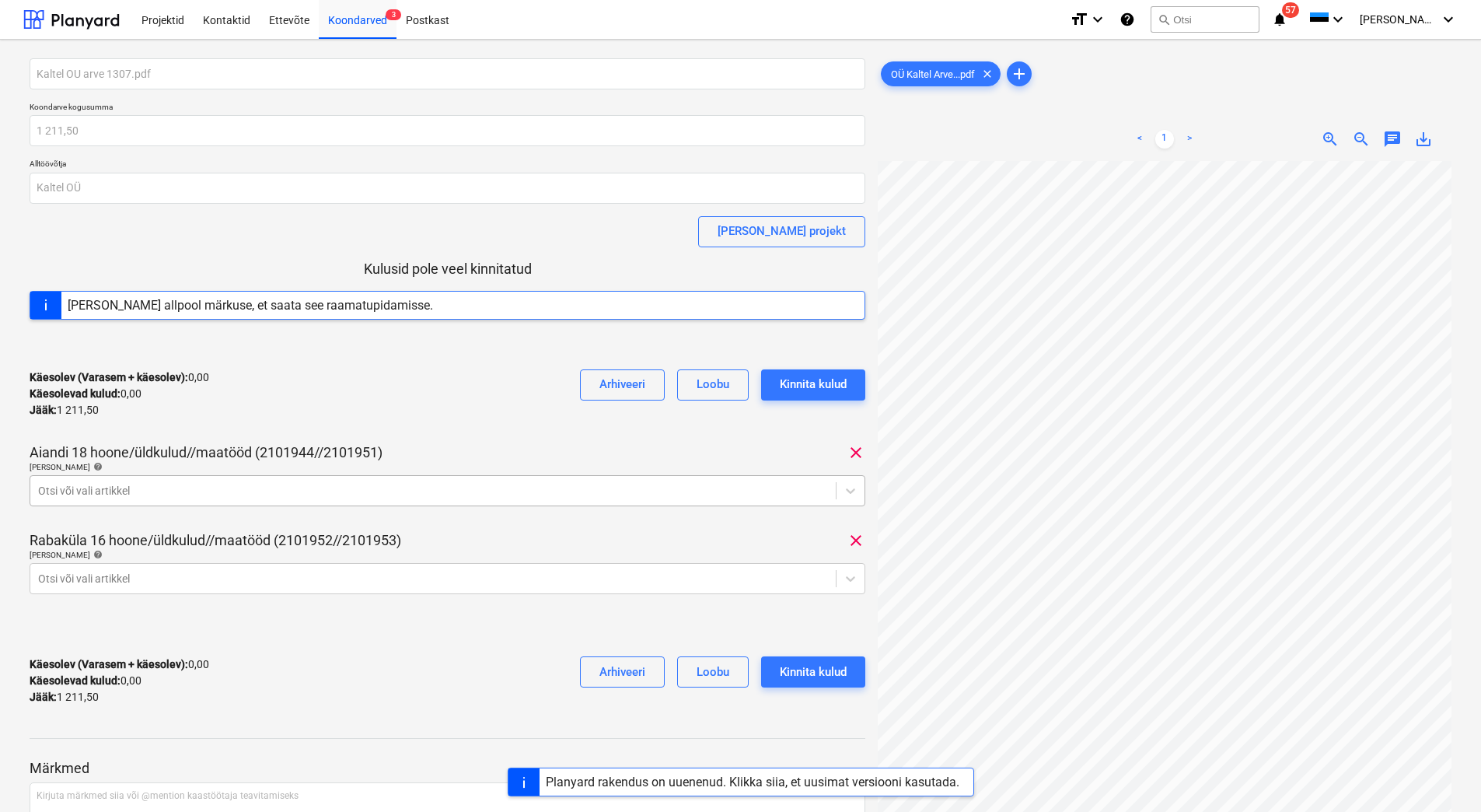
click at [111, 491] on div at bounding box center [433, 491] width 790 height 16
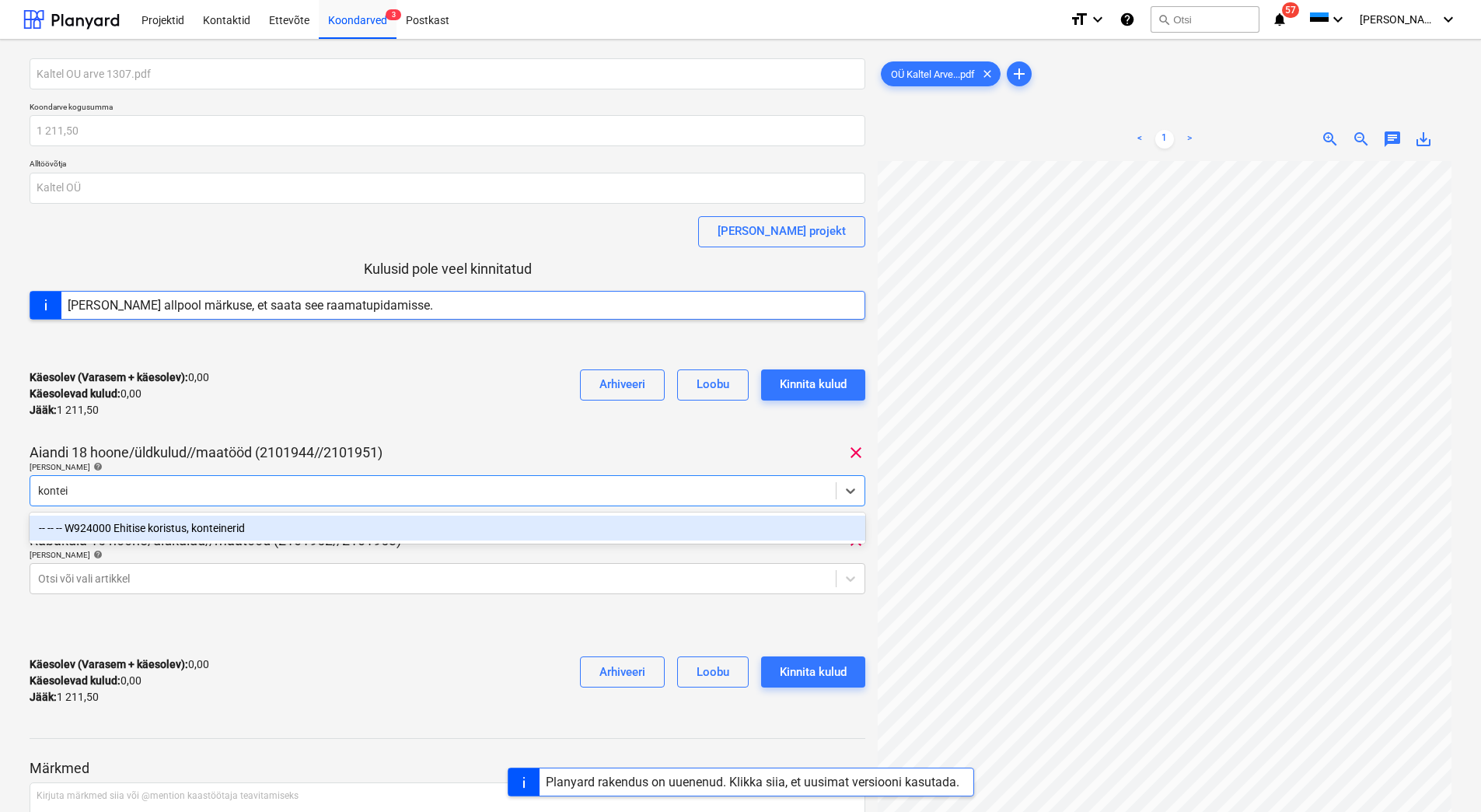
type input "kontein"
click at [111, 526] on div "-- -- -- W924000 Ehitise koristus, konteinerid" at bounding box center [448, 527] width 836 height 25
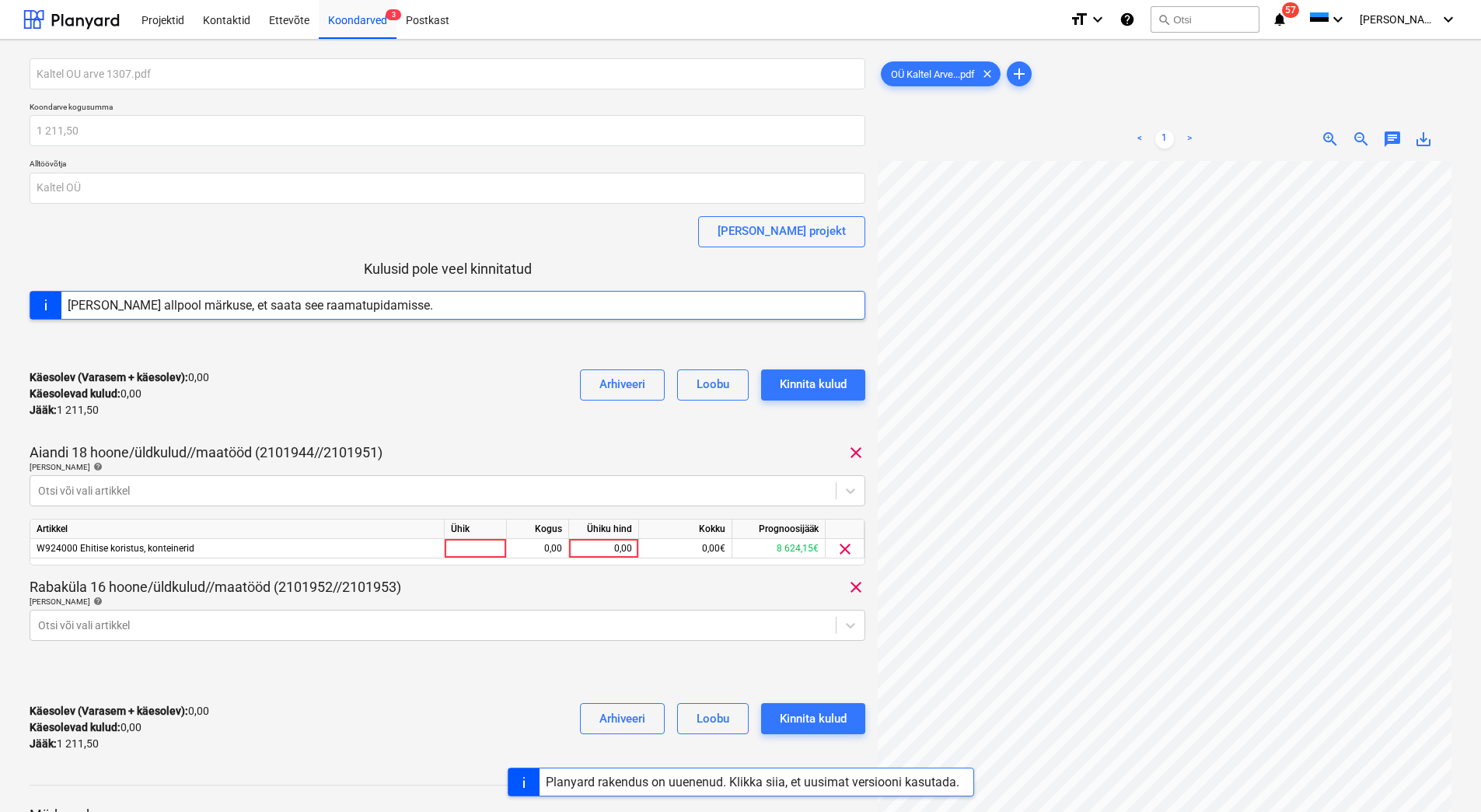
click at [268, 420] on div "Käesolev (Varasem + käesolev) : 0,00 Käesolevad kulud : 0,00 Jääk : 1 211,50 Ar…" at bounding box center [448, 394] width 836 height 74
click at [216, 627] on body "Projektid Kontaktid Ettevõte Koondarved 3 Postkast format_size keyboard_arrow_d…" at bounding box center [740, 406] width 1481 height 812
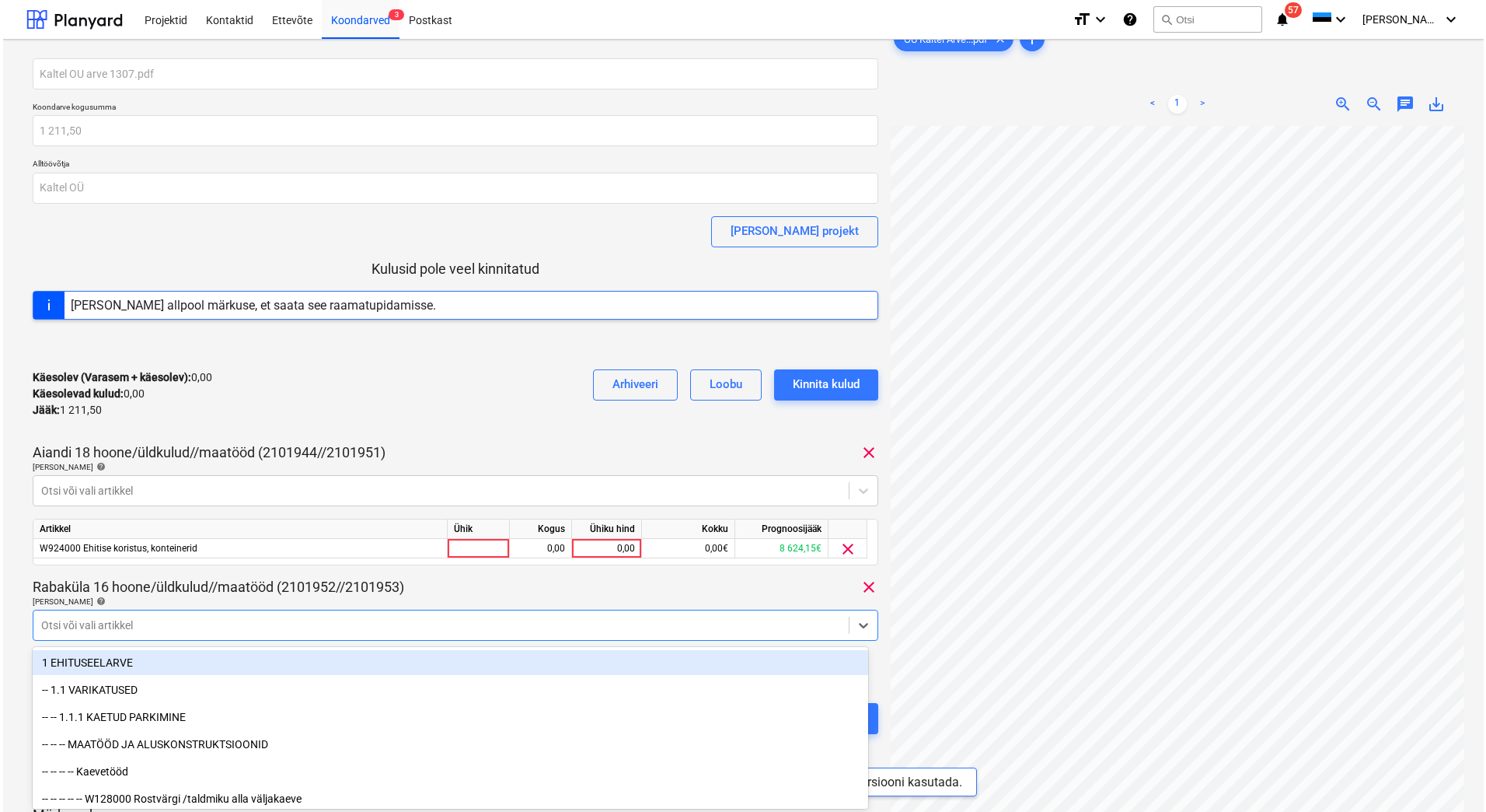
scroll to position [78, 0]
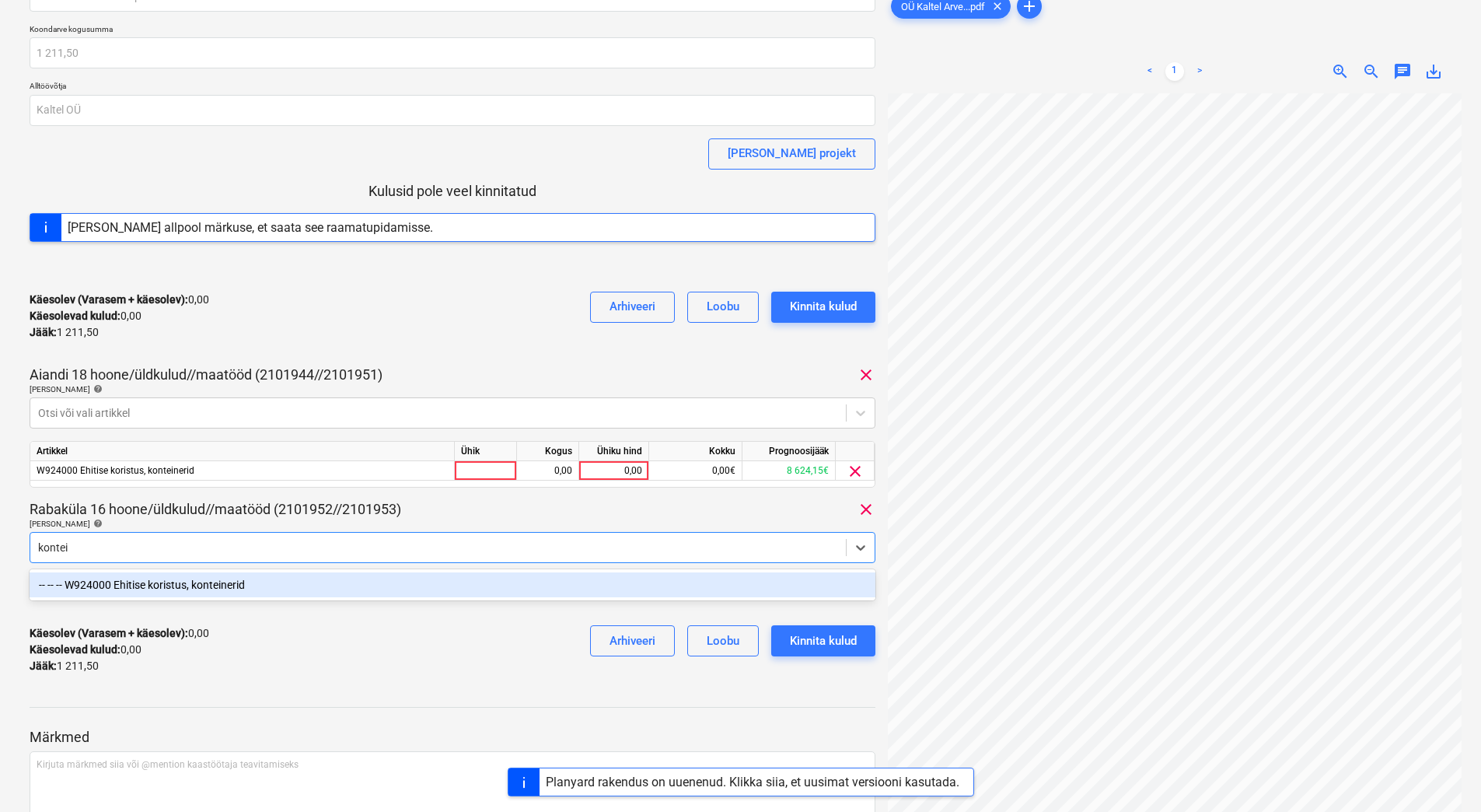
type input "kontein"
click at [222, 589] on div "-- -- -- W924000 Ehitise koristus, konteinerid" at bounding box center [453, 584] width 846 height 25
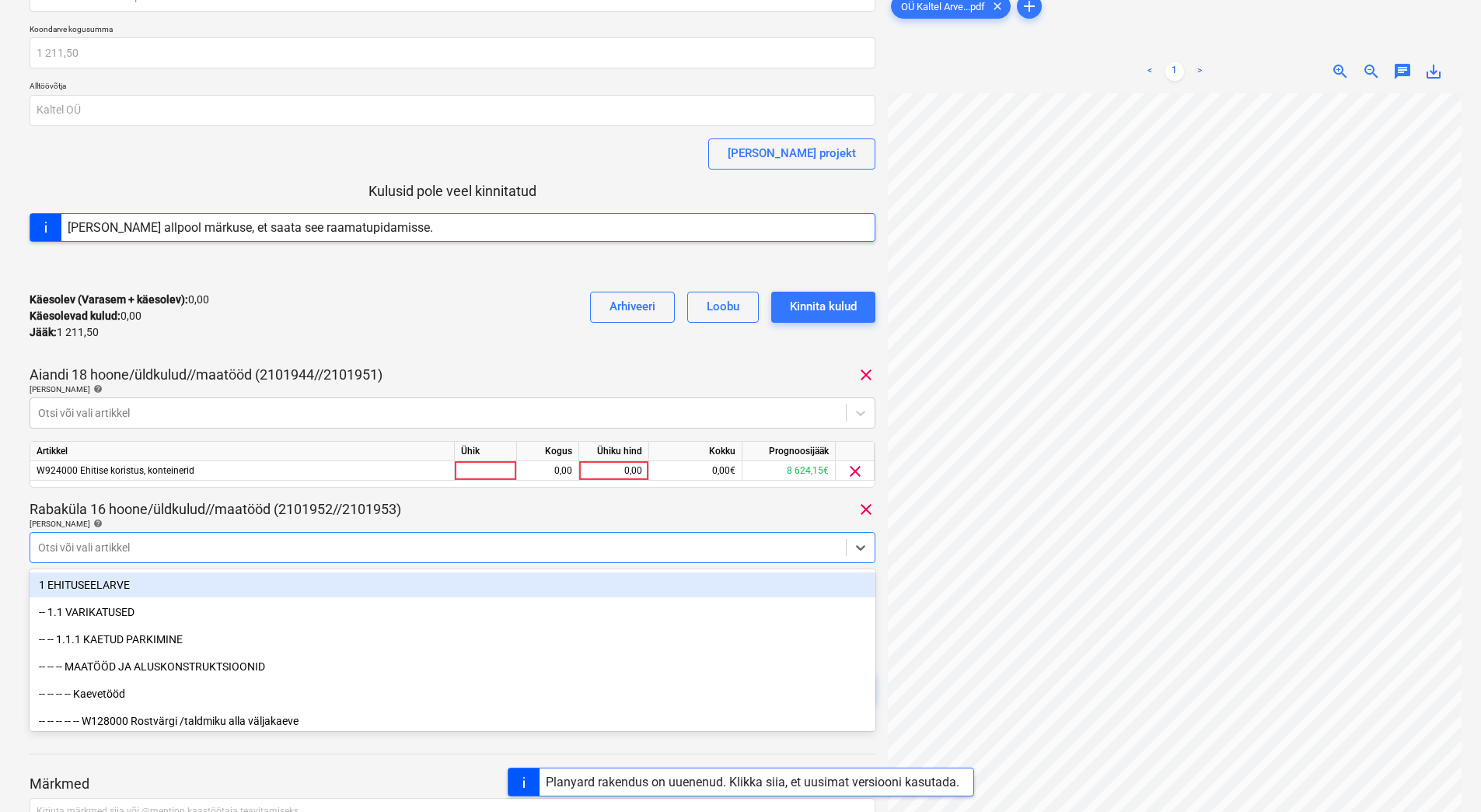
click at [332, 328] on div "Käesolev (Varasem + käesolev) : 0,00 Käesolevad kulud : 0,00 Jääk : 1 211,50 Ar…" at bounding box center [453, 316] width 846 height 74
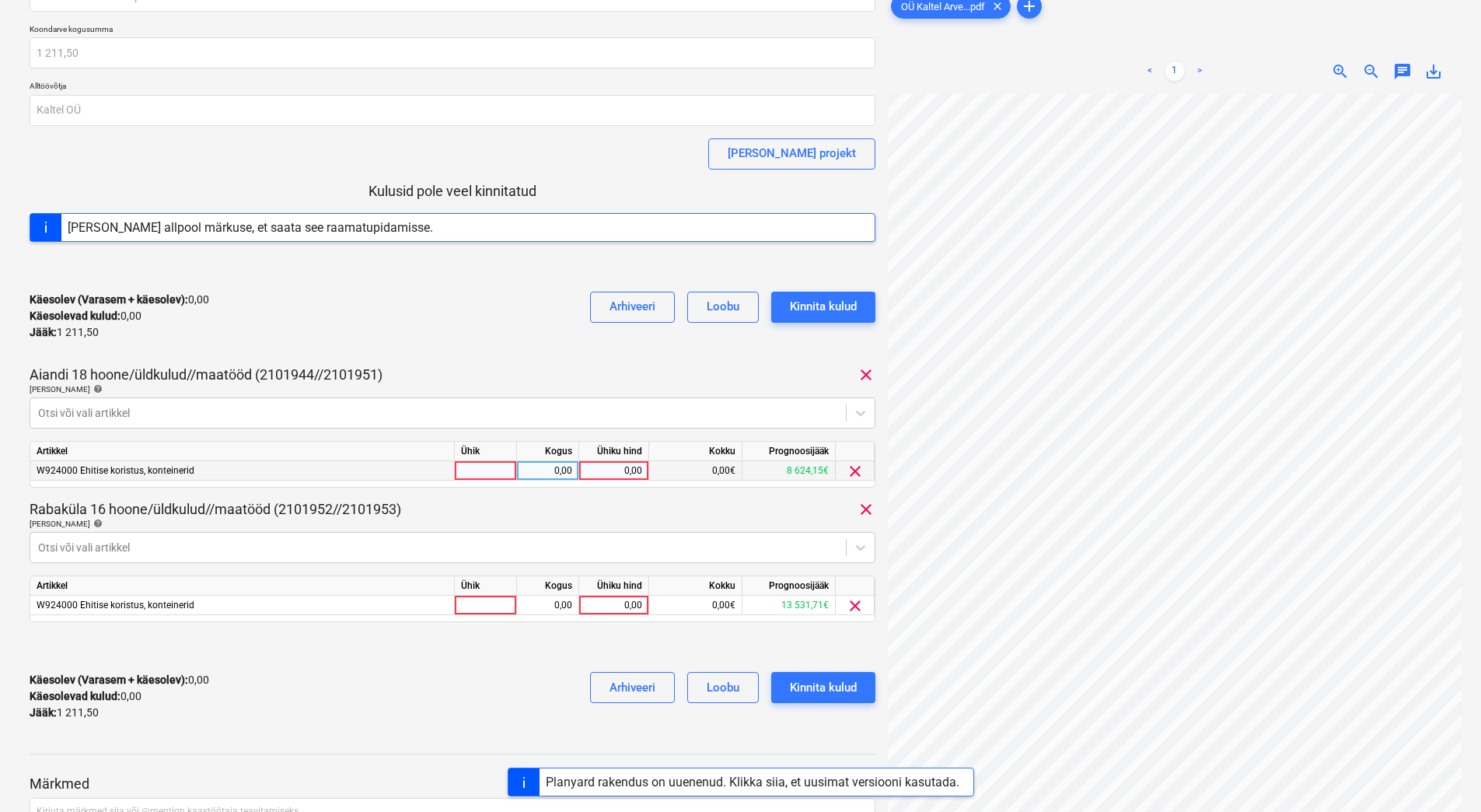
click at [606, 468] on div "0,00" at bounding box center [613, 470] width 57 height 19
type input "611"
click at [611, 603] on div "0,00" at bounding box center [613, 605] width 57 height 19
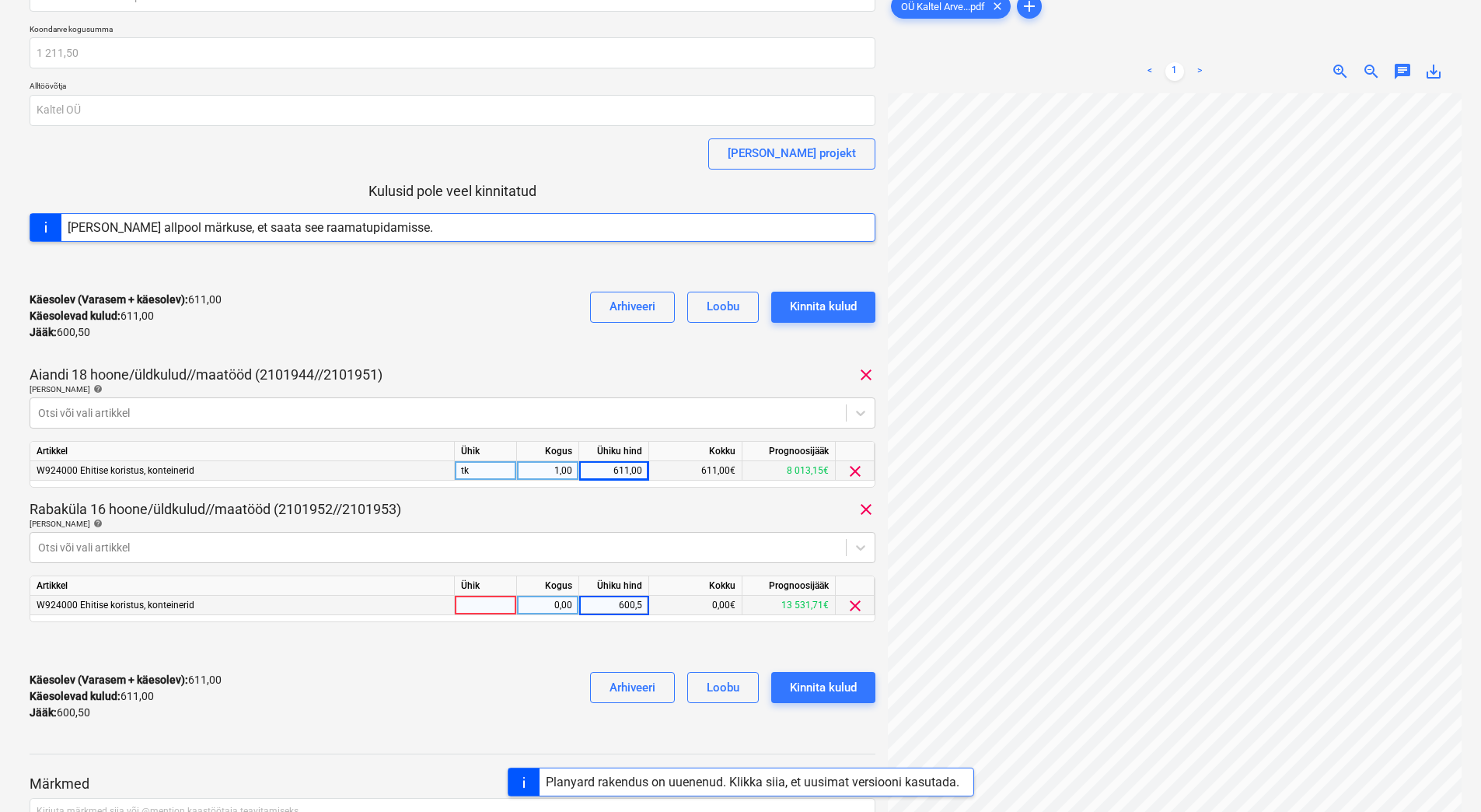
type input "600,50"
click at [424, 672] on div "Käesolev (Varasem + käesolev) : 611,00 Käesolevad kulud : 611,00 Jääk : 600,50 …" at bounding box center [453, 696] width 846 height 74
click at [837, 679] on div "Kinnita kulud" at bounding box center [823, 687] width 67 height 20
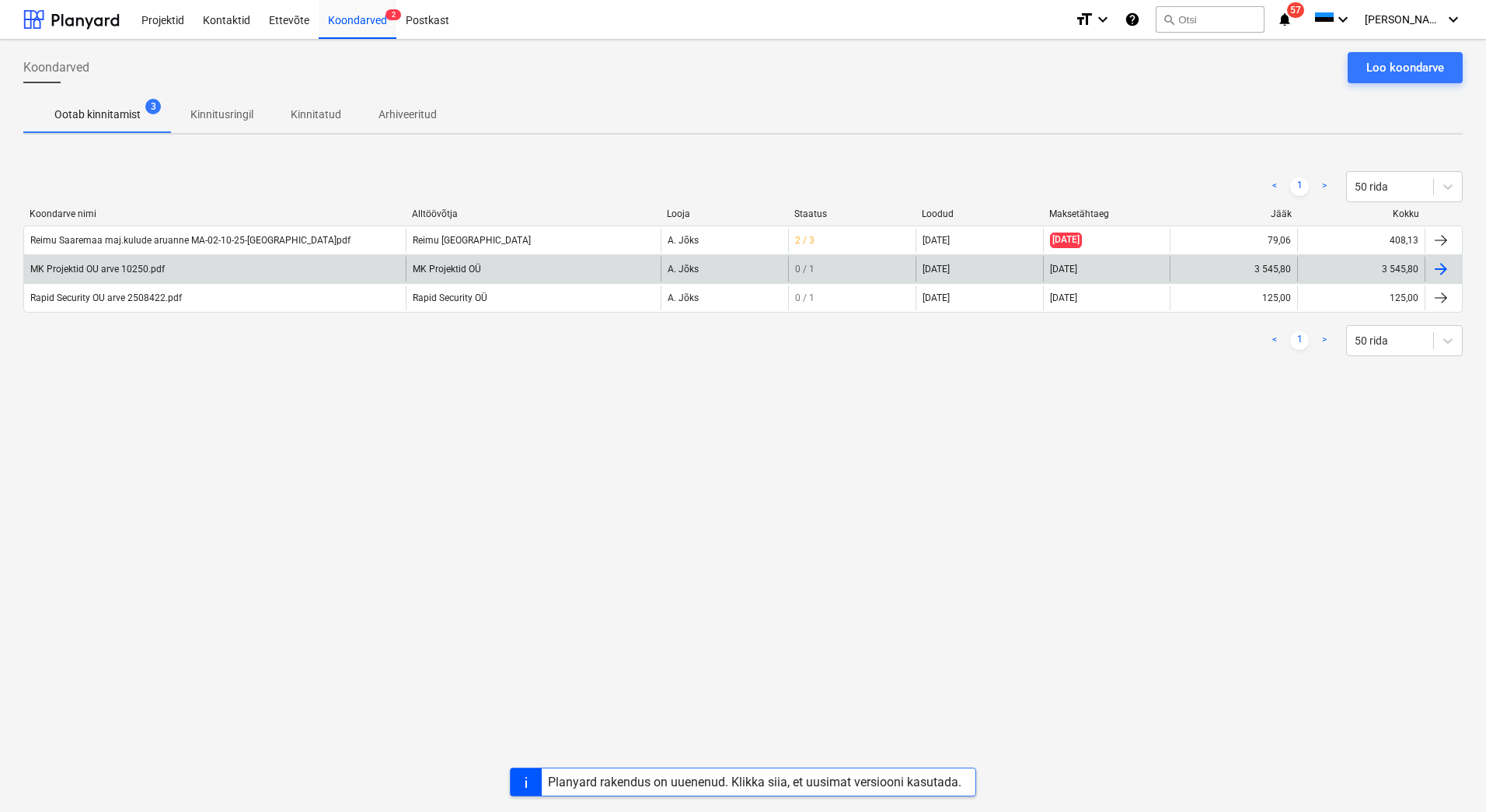
click at [201, 269] on div "MK Projektid OU arve 10250.pdf" at bounding box center [215, 269] width 382 height 25
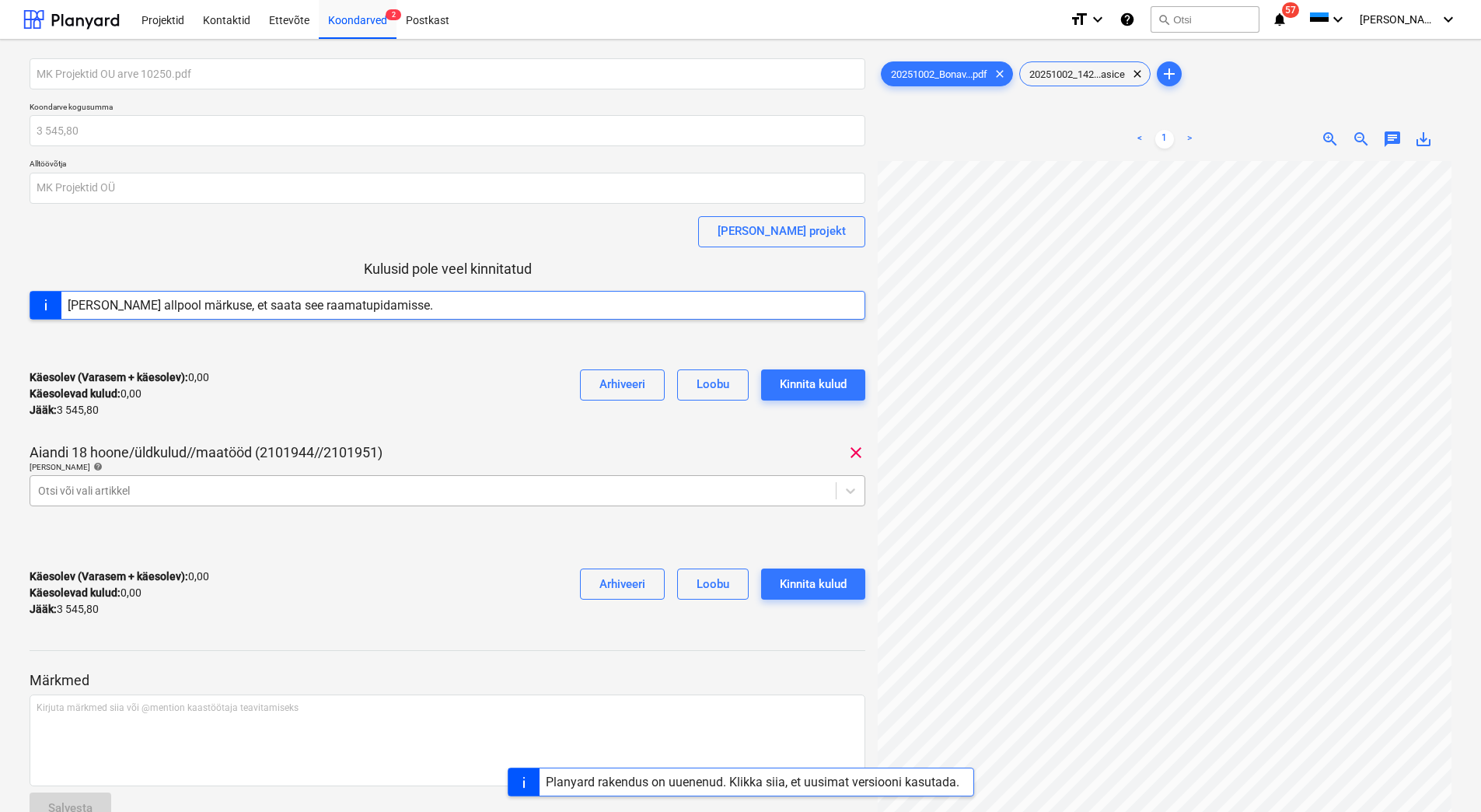
click at [428, 501] on div "Otsi või vali artikkel" at bounding box center [432, 491] width 805 height 22
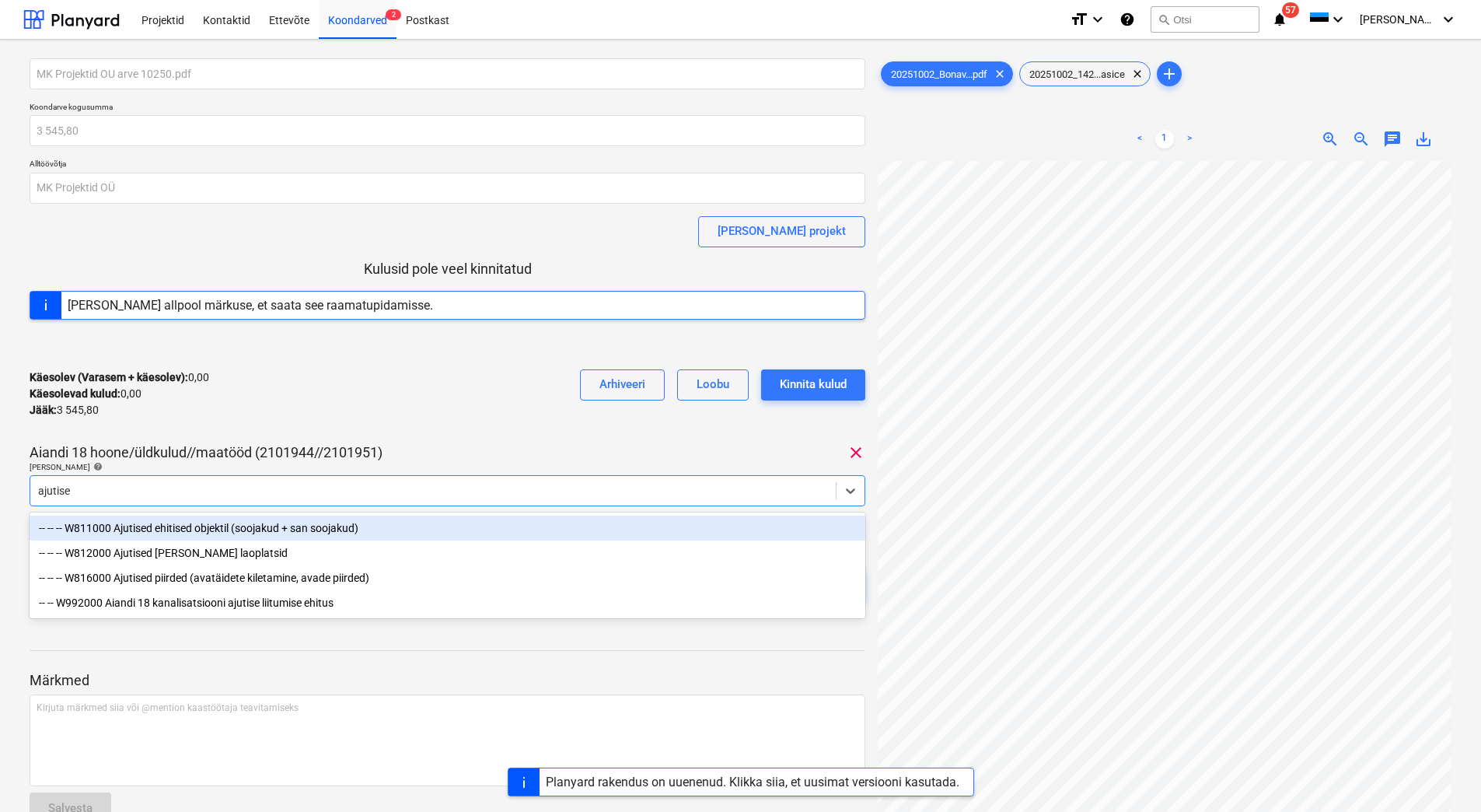
type input "ajutised"
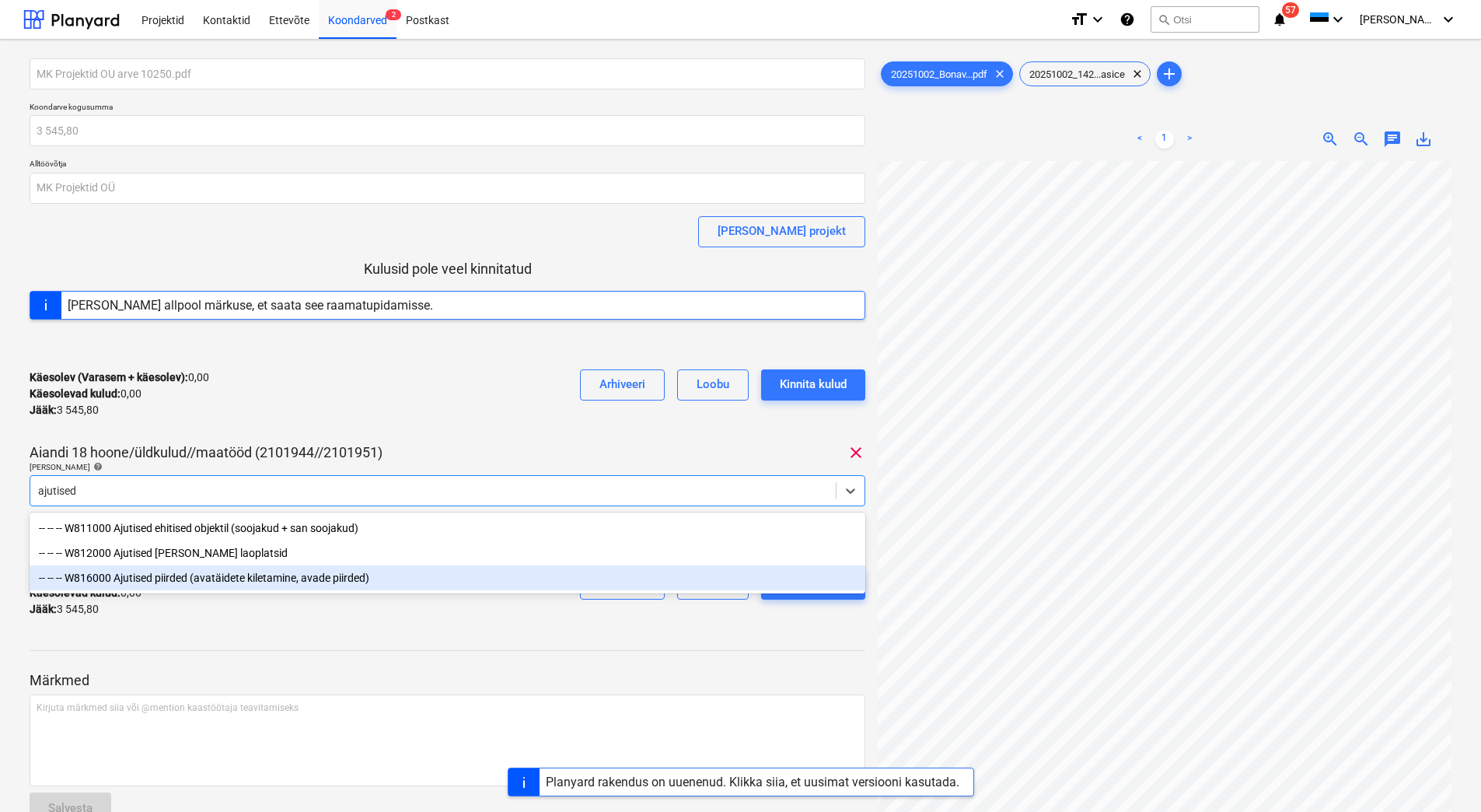
click at [204, 575] on div "-- -- -- W816000 Ajutised piirded (avatäidete kiletamine, avade piirded)" at bounding box center [448, 577] width 836 height 25
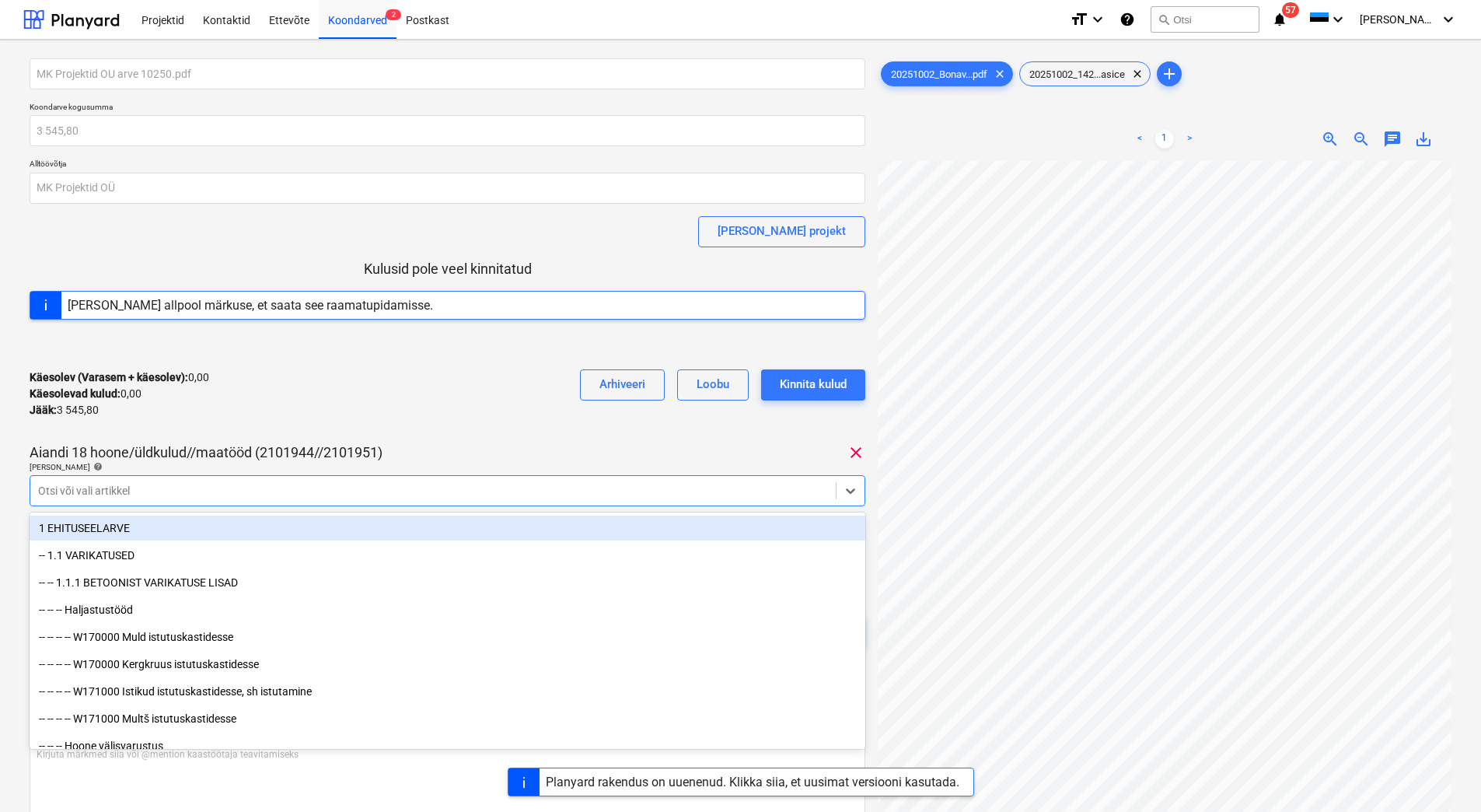
click at [365, 421] on div "Käesolev (Varasem + käesolev) : 0,00 Käesolevad kulud : 0,00 Jääk : 3 545,80 Ar…" at bounding box center [448, 394] width 836 height 74
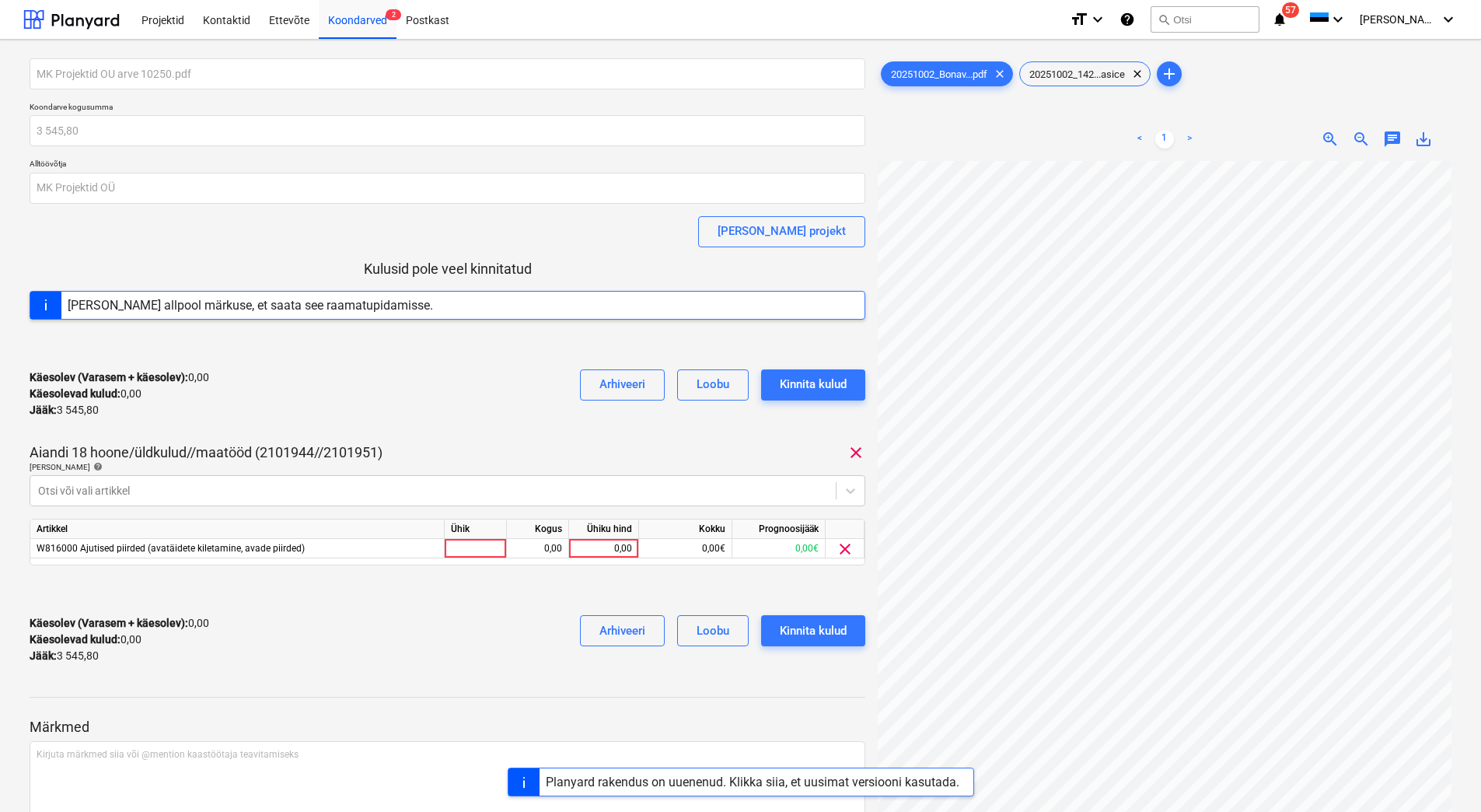
click at [496, 606] on div "Käesolev (Varasem + käesolev) : 0,00 Käesolevad kulud : 0,00 Jääk : 3 545,80 Ar…" at bounding box center [448, 640] width 836 height 74
click at [508, 417] on div "Käesolev (Varasem + käesolev) : 0,00 Käesolevad kulud : 0,00 Jääk : 3 545,80 Ar…" at bounding box center [448, 394] width 836 height 74
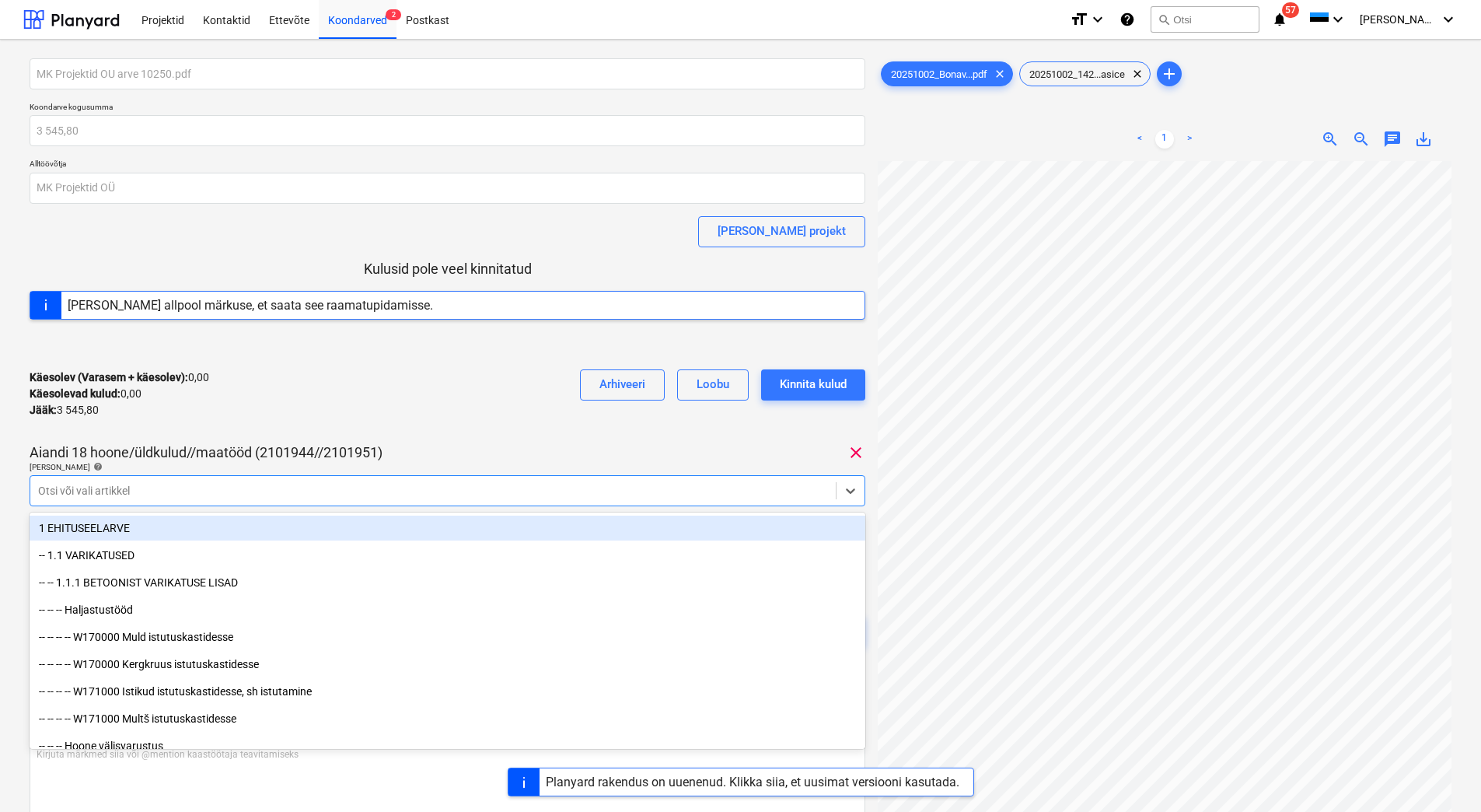
click at [282, 484] on div at bounding box center [433, 491] width 790 height 16
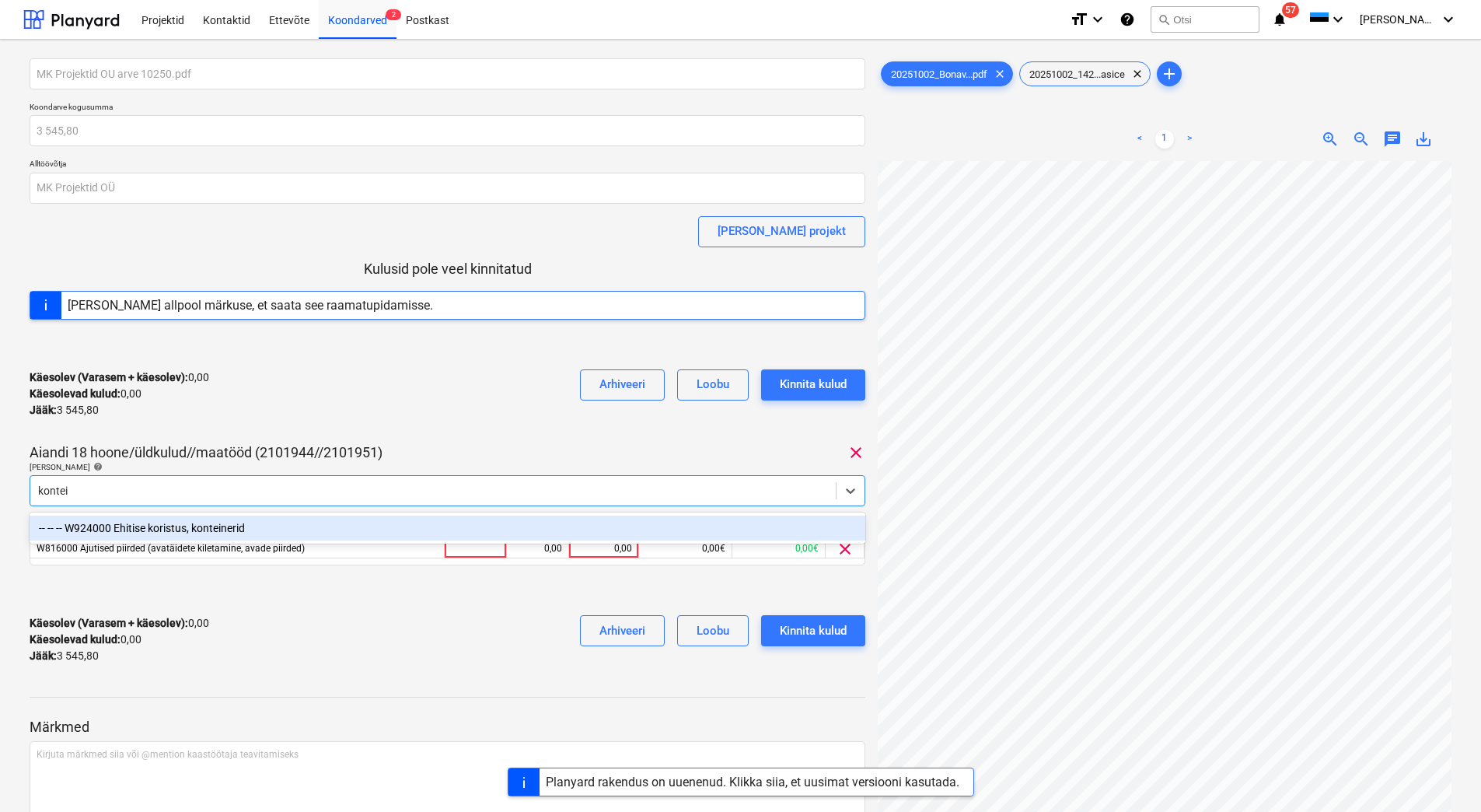
type input "kontein"
click at [251, 525] on div "-- -- -- W924000 Ehitise koristus, konteinerid" at bounding box center [448, 527] width 836 height 25
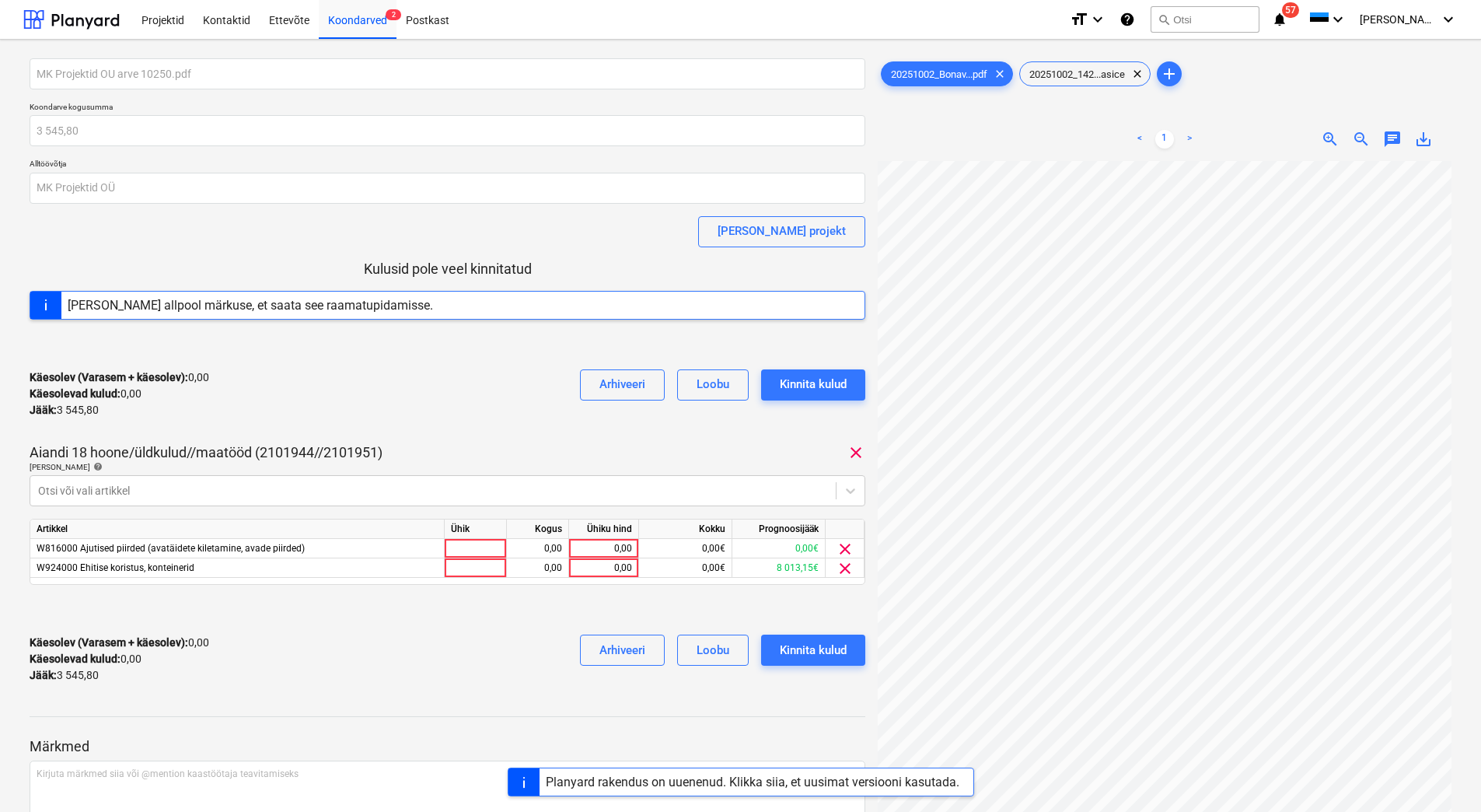
click at [353, 362] on div "Käesolev (Varasem + käesolev) : 0,00 Käesolevad kulud : 0,00 Jääk : 3 545,80 Ar…" at bounding box center [448, 394] width 836 height 74
click at [844, 549] on span "clear" at bounding box center [845, 549] width 19 height 19
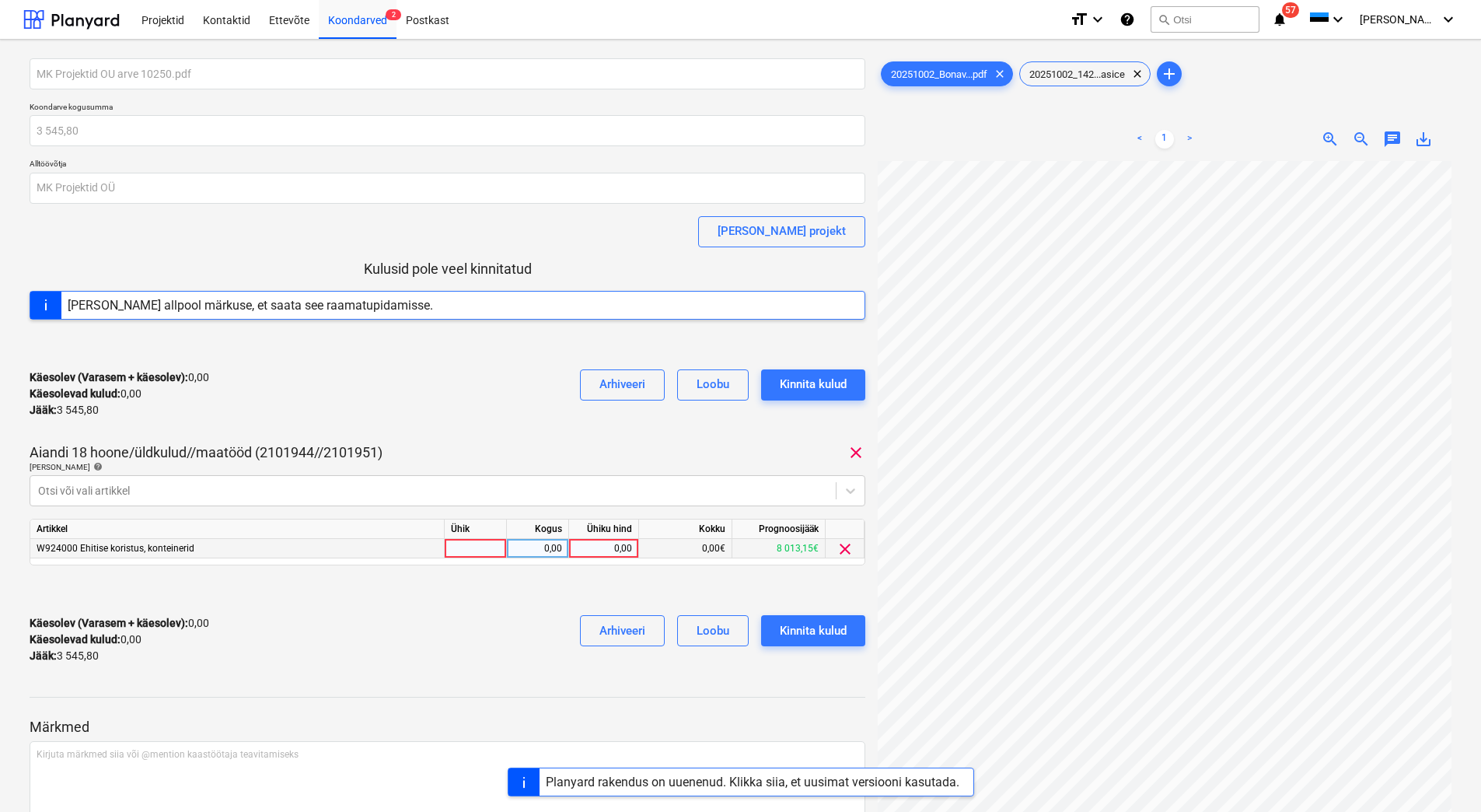
click at [595, 543] on div "0,00" at bounding box center [603, 548] width 57 height 19
type input "3545,80"
click at [429, 604] on div "Käesolev (Varasem + käesolev) : 0,00 Käesolevad kulud : 0,00 Jääk : 3 545,80 Ar…" at bounding box center [448, 640] width 836 height 74
click at [841, 631] on div "Kinnita kulud" at bounding box center [813, 630] width 67 height 20
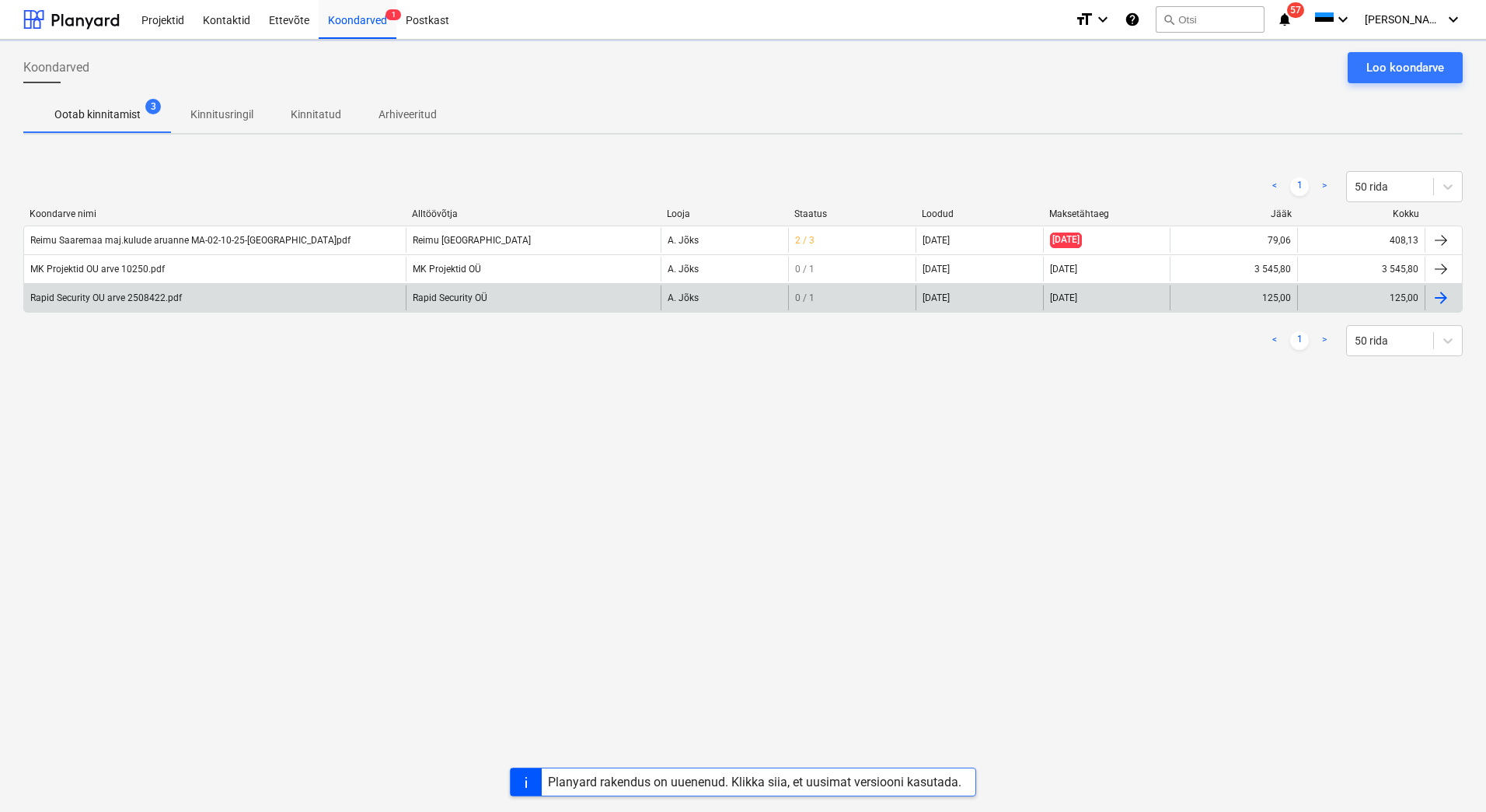
click at [145, 299] on div "Rapid Security OU arve 2508422.pdf" at bounding box center [106, 297] width 152 height 11
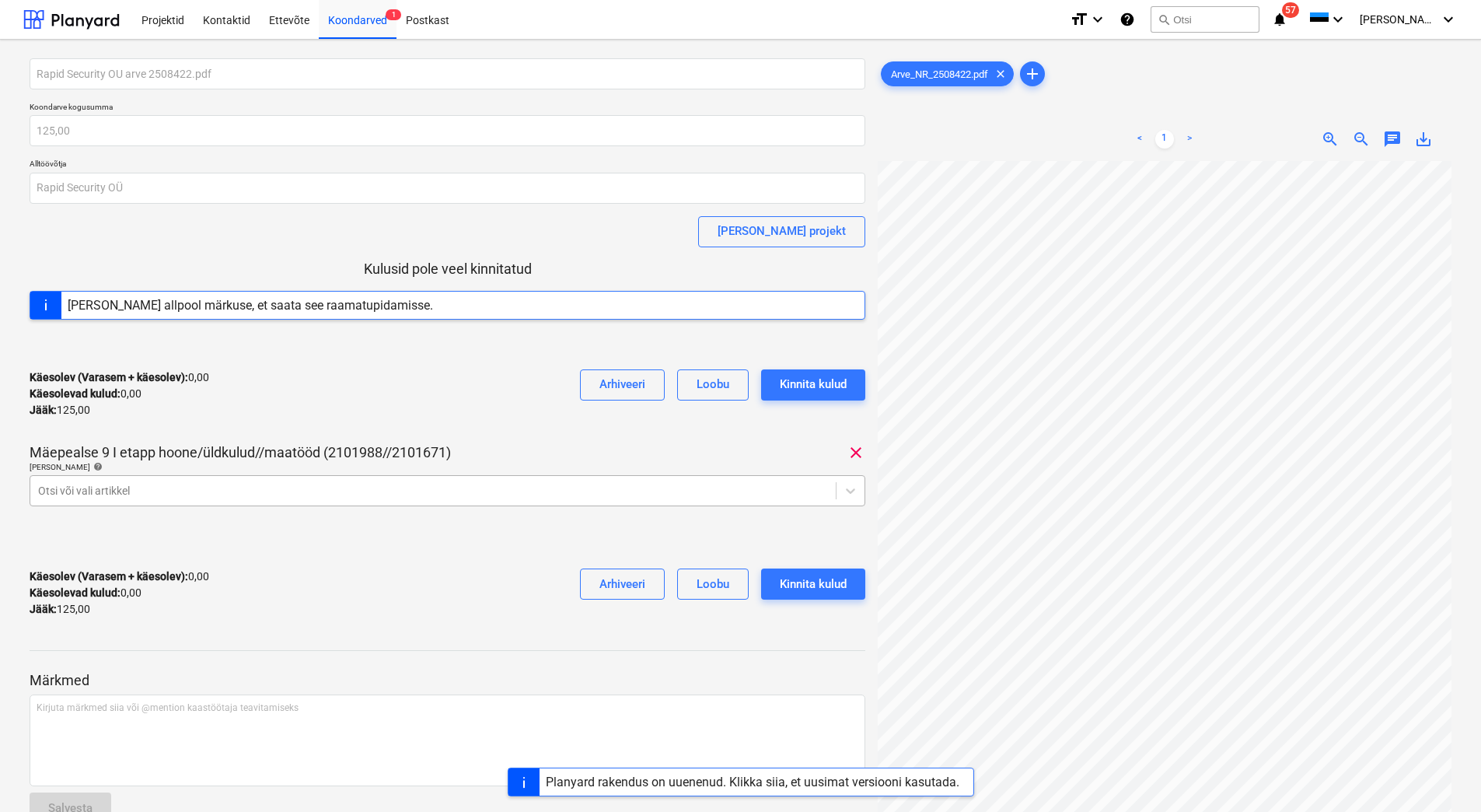
click at [100, 487] on div at bounding box center [433, 491] width 790 height 16
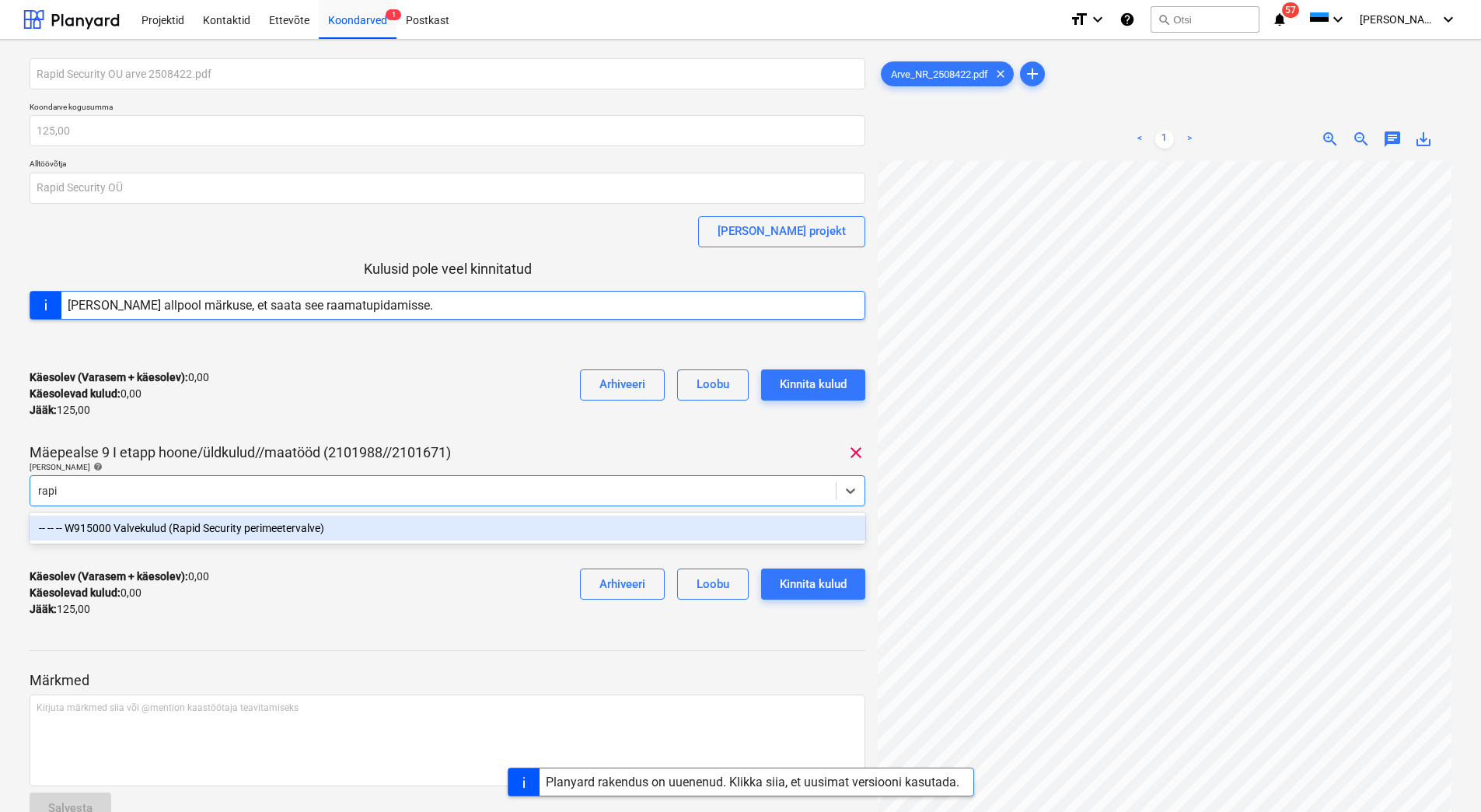
type input "rapid"
click at [156, 524] on div "-- -- -- W915000 Valvekulud (Rapid Security perimeetervalve)" at bounding box center [448, 527] width 836 height 25
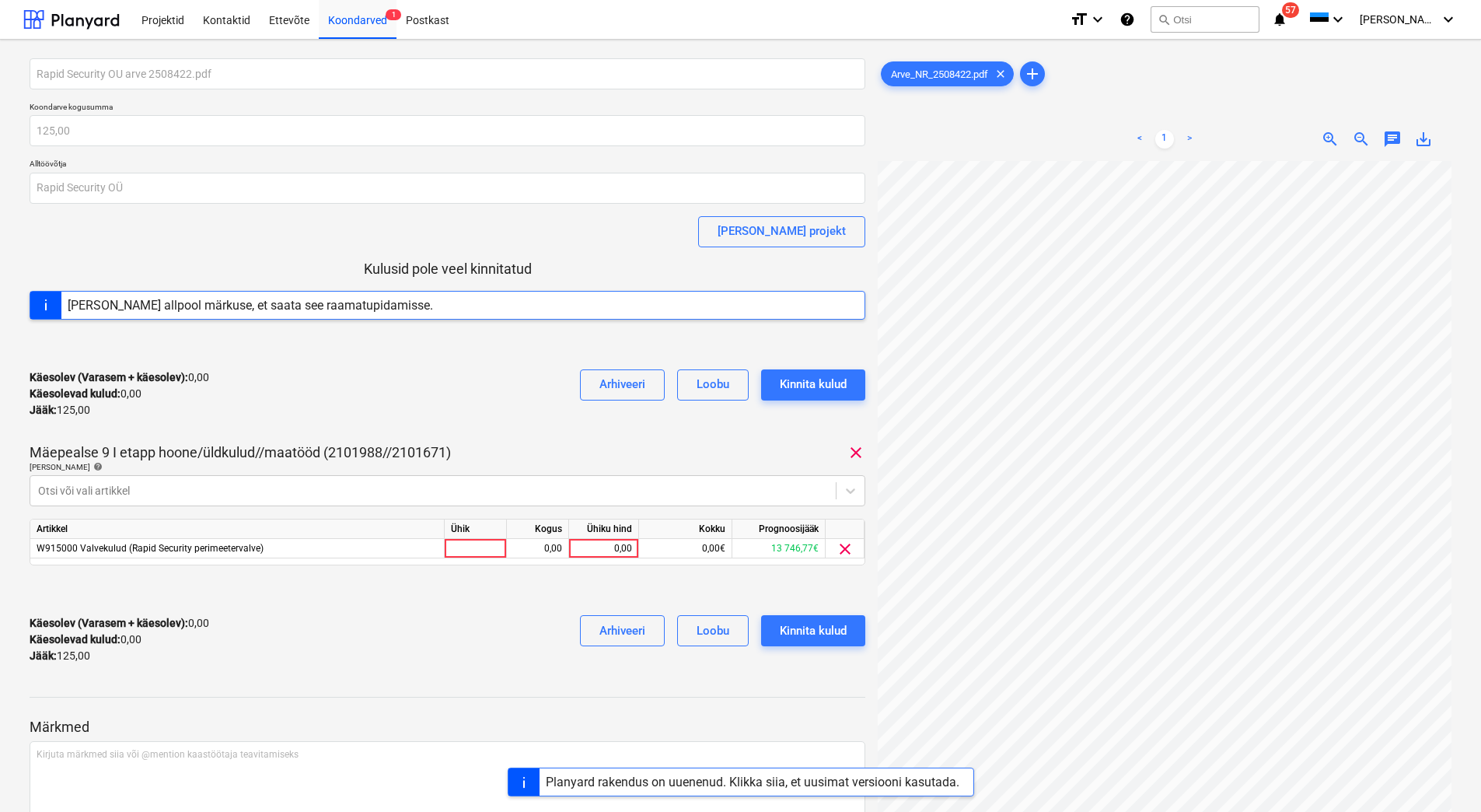
click at [271, 400] on div "Käesolev (Varasem + käesolev) : 0,00 Käesolevad kulud : 0,00 Jääk : 125,00 Arhi…" at bounding box center [448, 394] width 836 height 74
click at [581, 545] on div "0,00" at bounding box center [603, 548] width 57 height 19
type input "125"
click at [484, 589] on div at bounding box center [448, 590] width 836 height 25
click at [816, 639] on div "Kinnita kulud" at bounding box center [813, 630] width 67 height 20
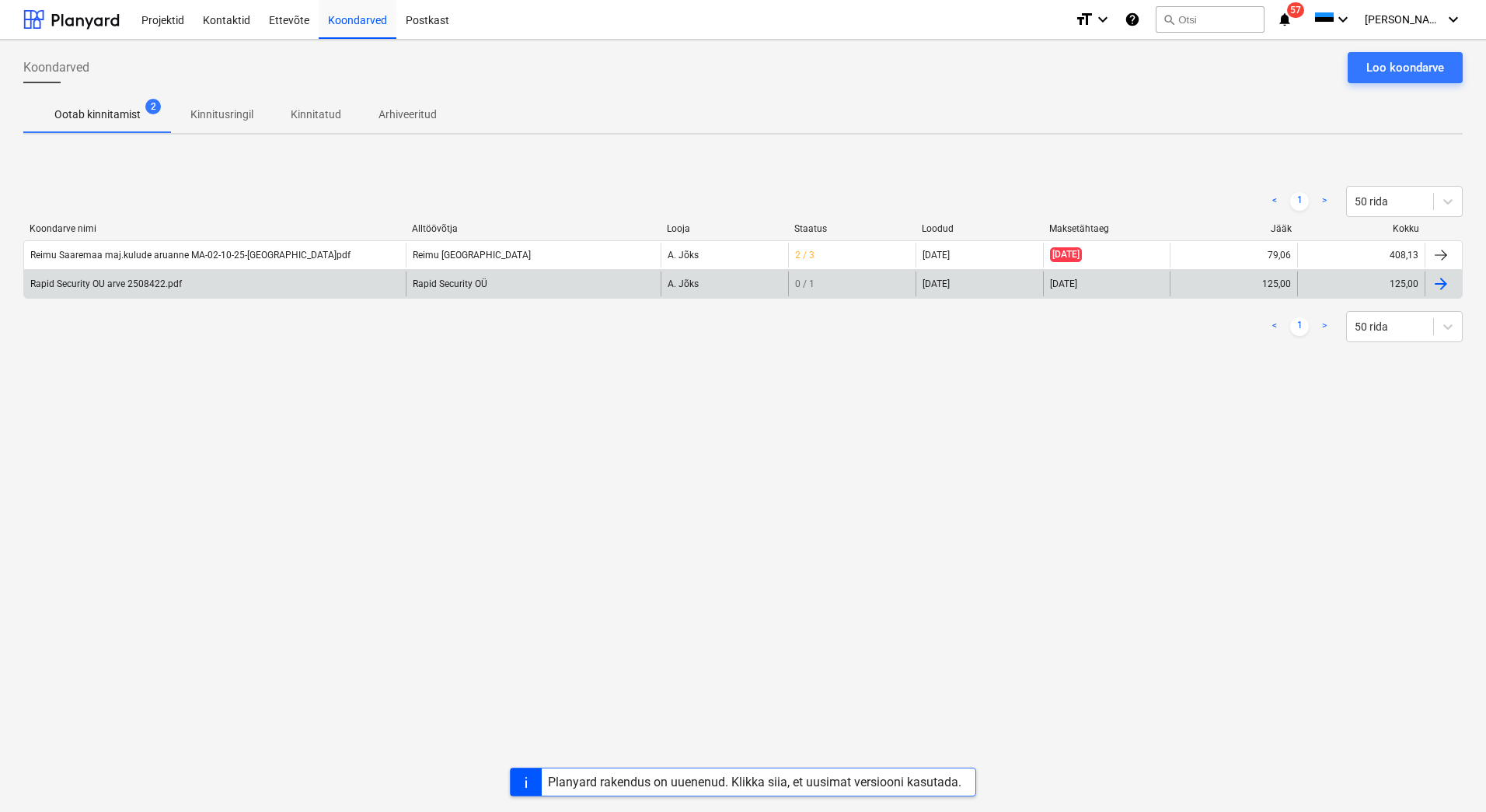
click at [160, 283] on div "Rapid Security OU arve 2508422.pdf" at bounding box center [106, 283] width 152 height 11
